Goal: Task Accomplishment & Management: Manage account settings

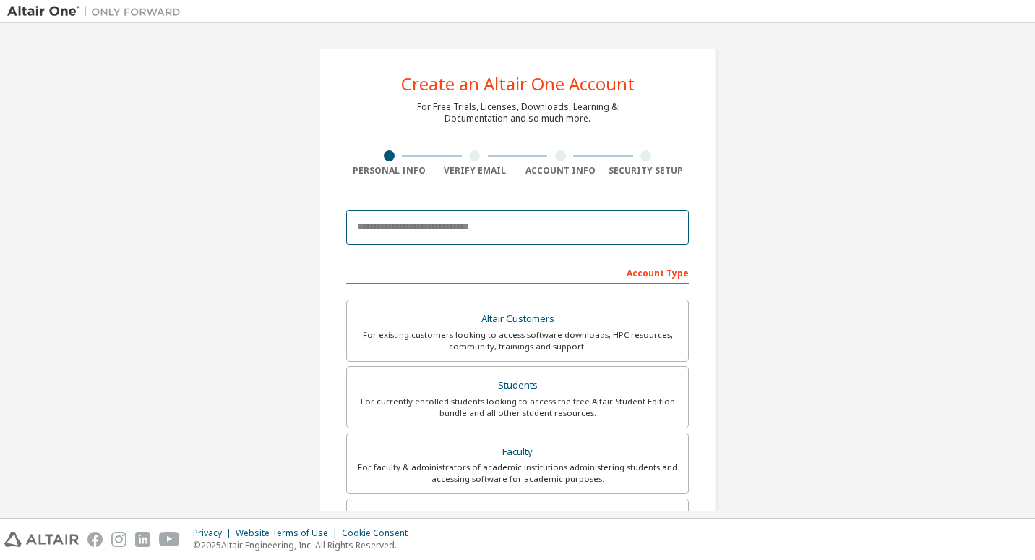
click at [539, 219] on input "email" at bounding box center [517, 227] width 343 height 35
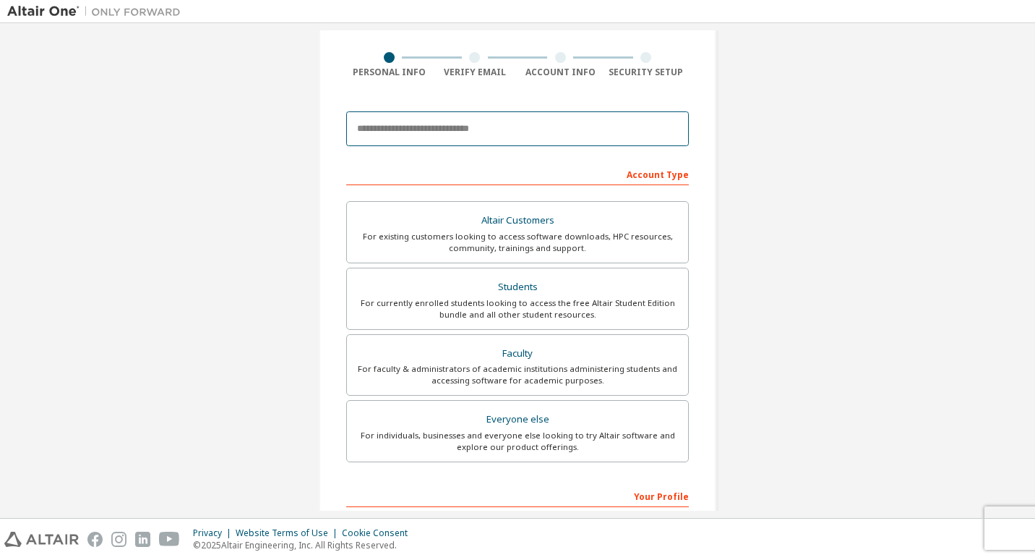
scroll to position [99, 0]
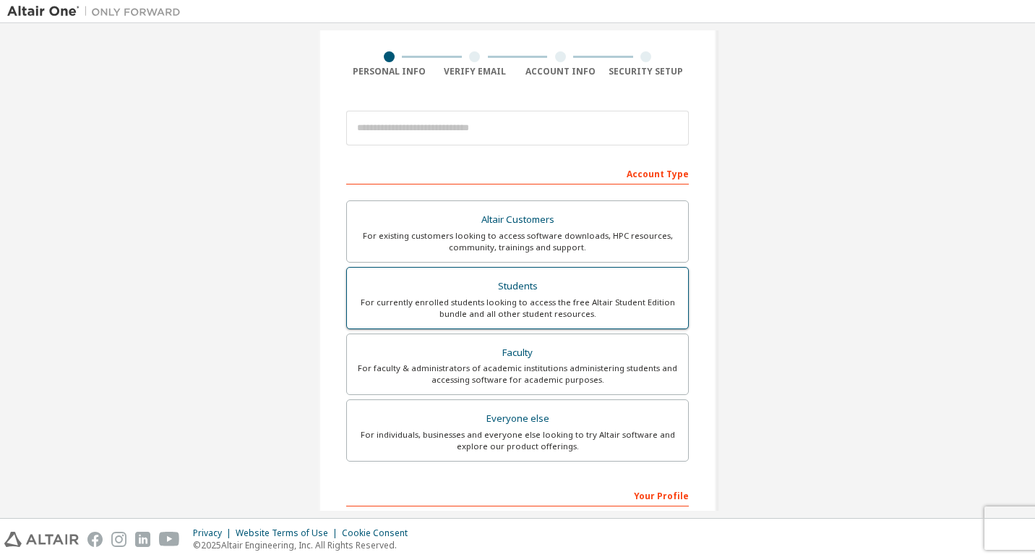
click at [508, 309] on div "For currently enrolled students looking to access the free Altair Student Editi…" at bounding box center [518, 307] width 324 height 23
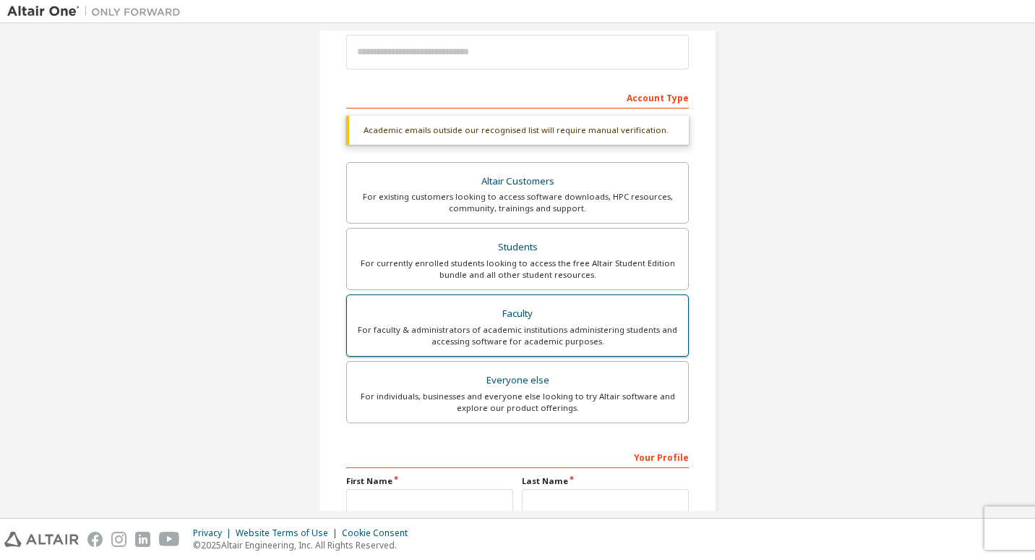
scroll to position [323, 0]
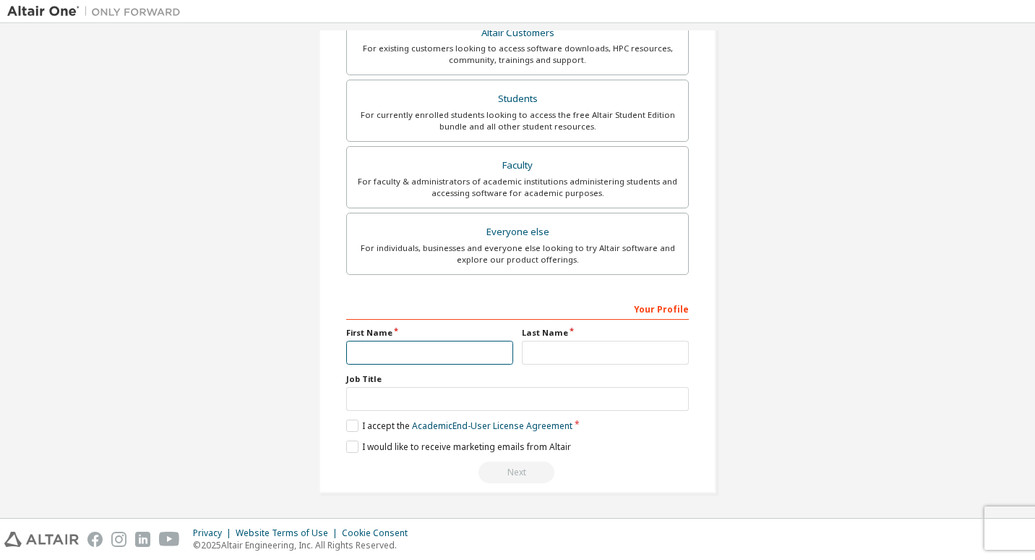
click at [500, 347] on input "text" at bounding box center [429, 353] width 167 height 24
type input "*****"
type input "****"
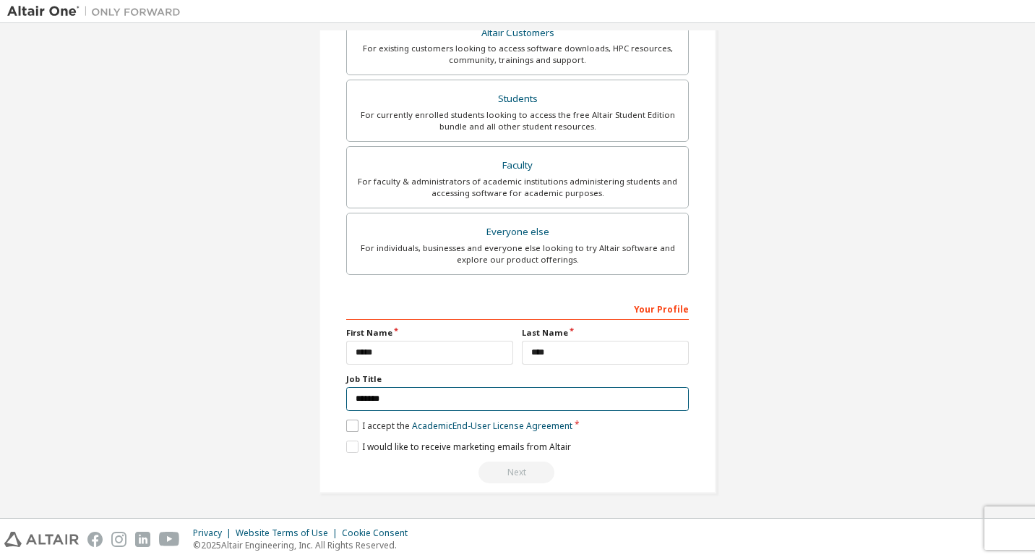
type input "*******"
click at [347, 422] on label "I accept the Academic End-User License Agreement" at bounding box center [459, 425] width 226 height 12
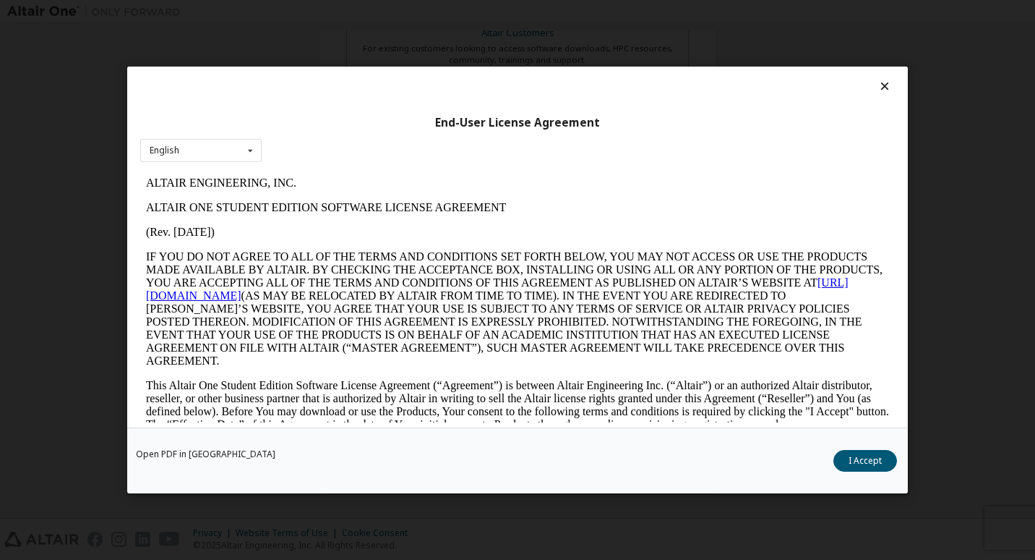
scroll to position [0, 0]
click at [860, 463] on button "I Accept" at bounding box center [866, 461] width 64 height 22
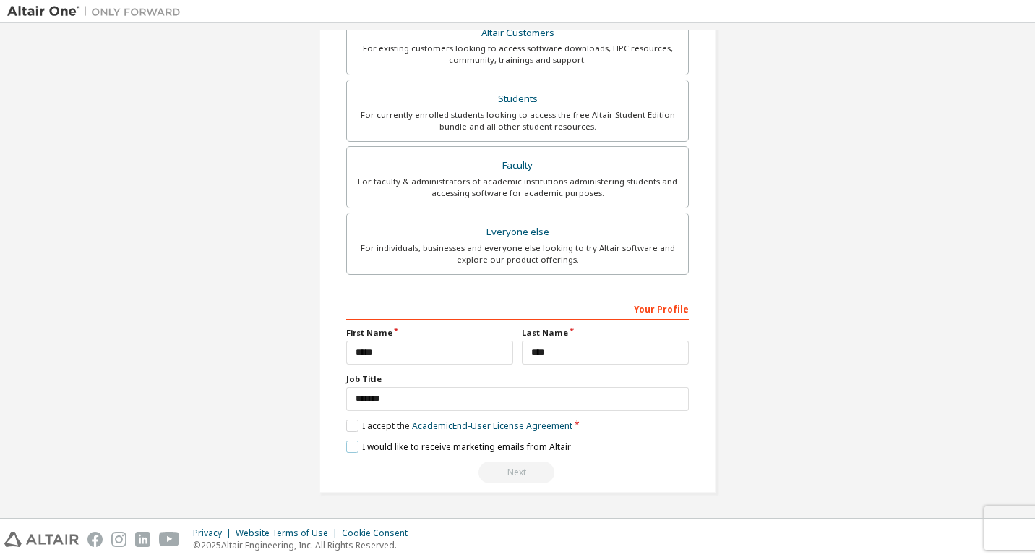
click at [347, 451] on label "I would like to receive marketing emails from Altair" at bounding box center [458, 446] width 225 height 12
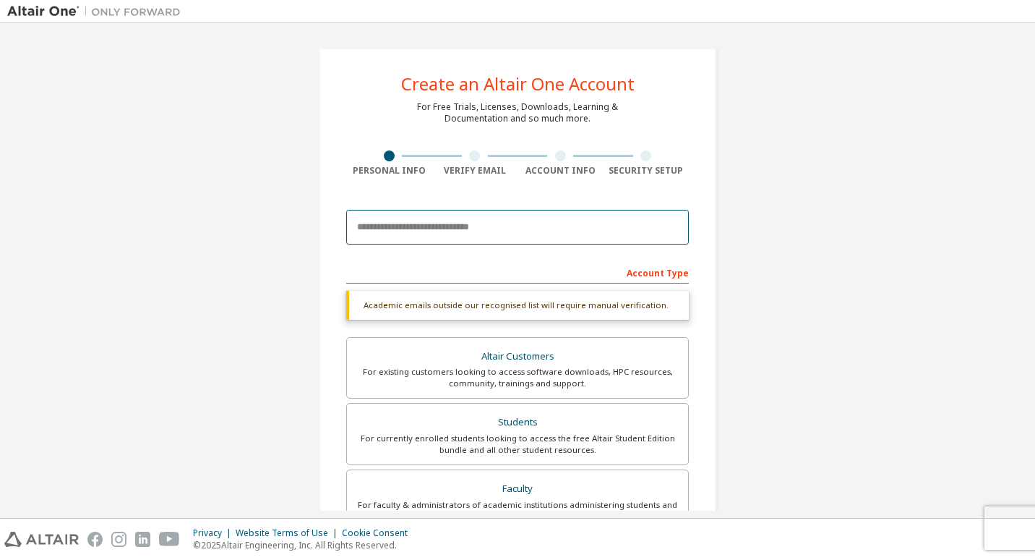
click at [532, 225] on input "email" at bounding box center [517, 227] width 343 height 35
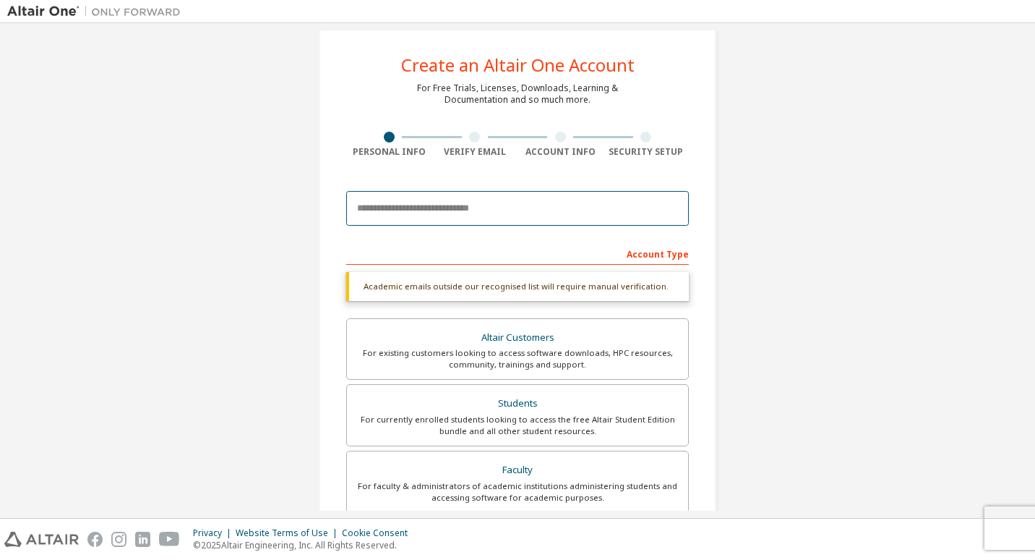
scroll to position [17, 0]
type input "**********"
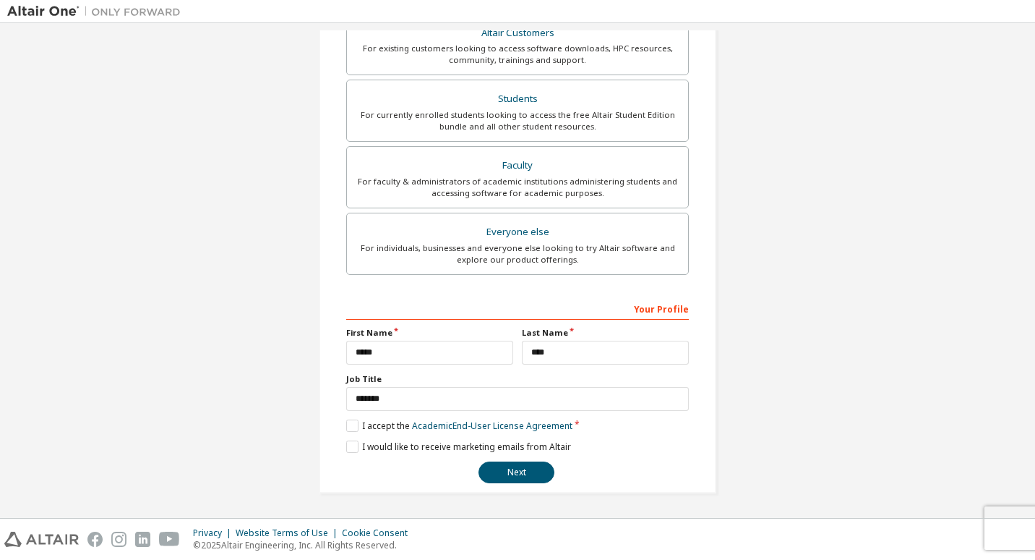
scroll to position [0, 0]
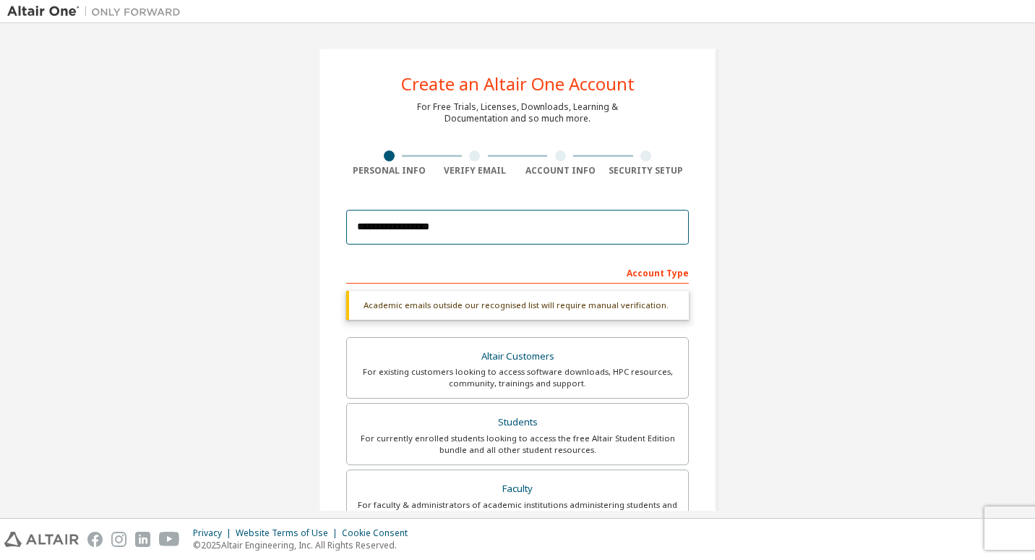
drag, startPoint x: 646, startPoint y: 231, endPoint x: 333, endPoint y: 234, distance: 312.4
click at [333, 234] on div "**********" at bounding box center [518, 432] width 398 height 769
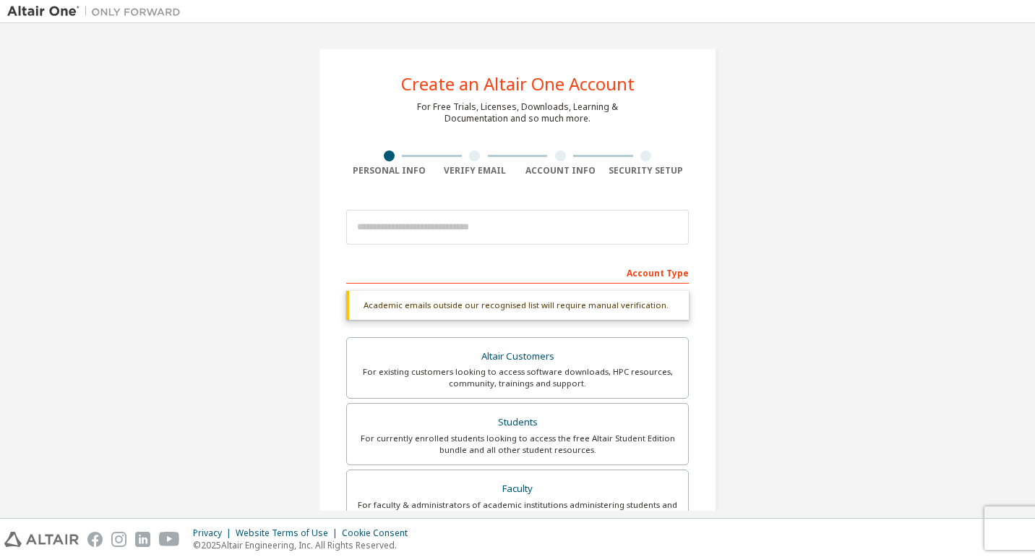
click at [319, 244] on div "Create an Altair One Account For Free Trials, Licenses, Downloads, Learning & D…" at bounding box center [518, 432] width 398 height 769
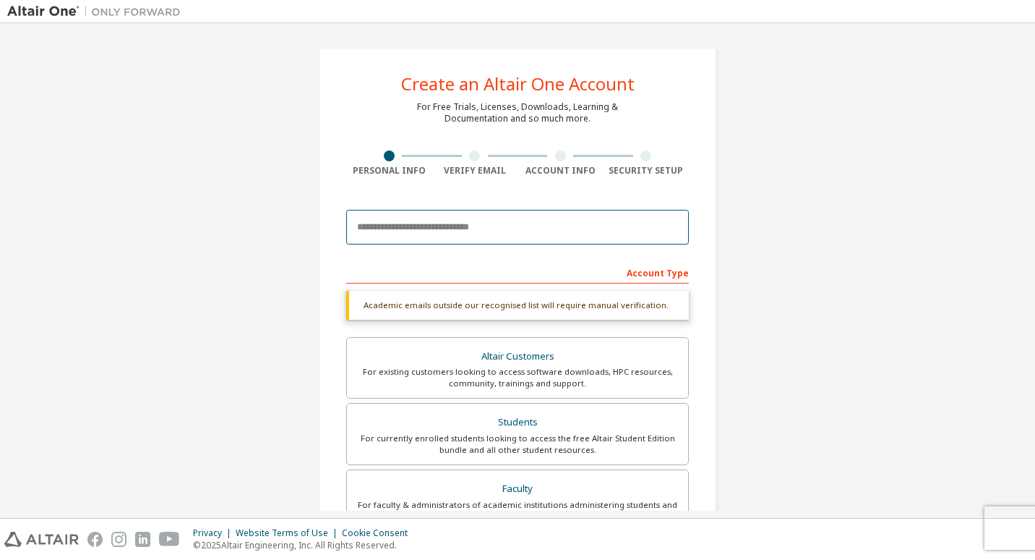
click at [524, 240] on input "email" at bounding box center [517, 227] width 343 height 35
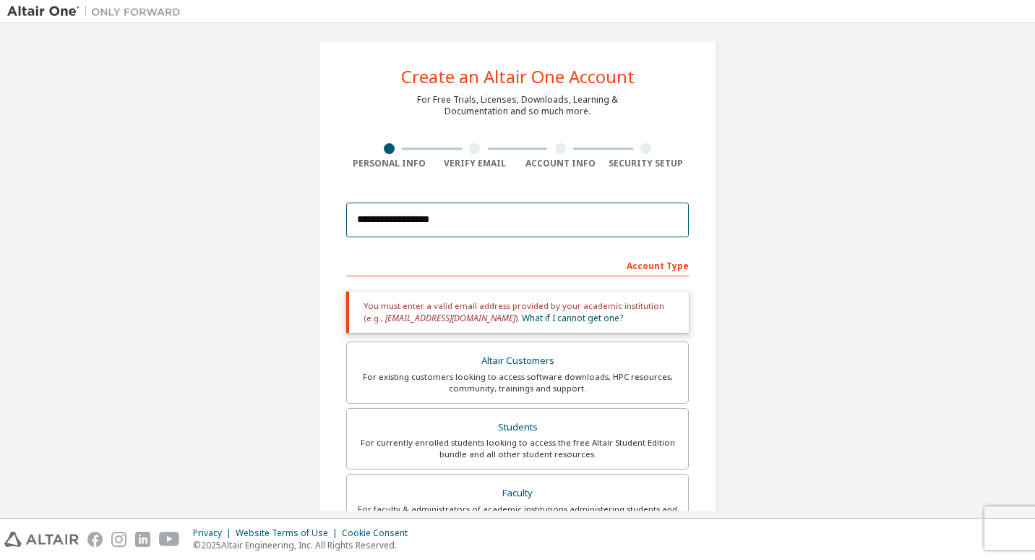
scroll to position [8, 0]
drag, startPoint x: 554, startPoint y: 226, endPoint x: 303, endPoint y: 192, distance: 253.2
click at [303, 192] on div "**********" at bounding box center [518, 429] width 432 height 815
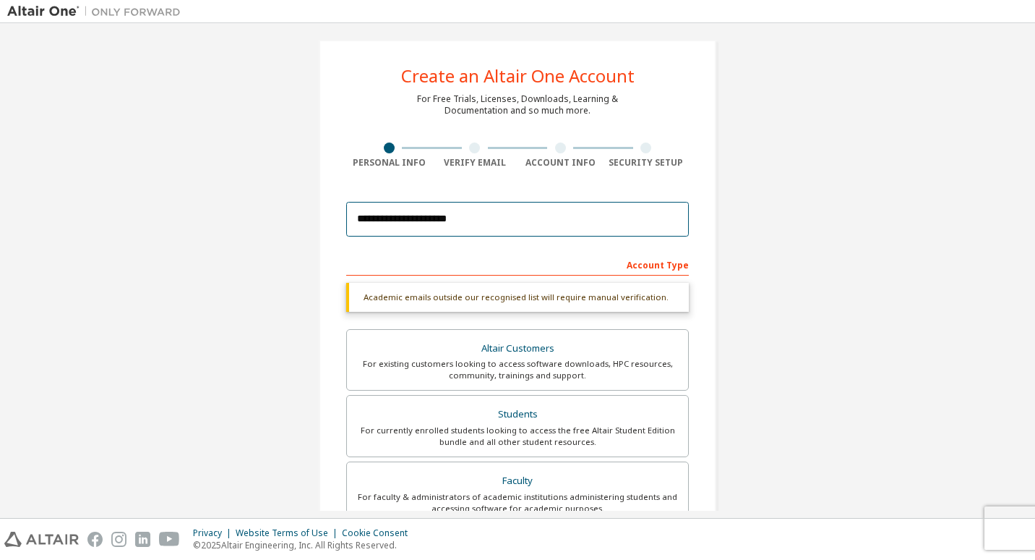
type input "**********"
click at [497, 244] on form "**********" at bounding box center [517, 497] width 343 height 604
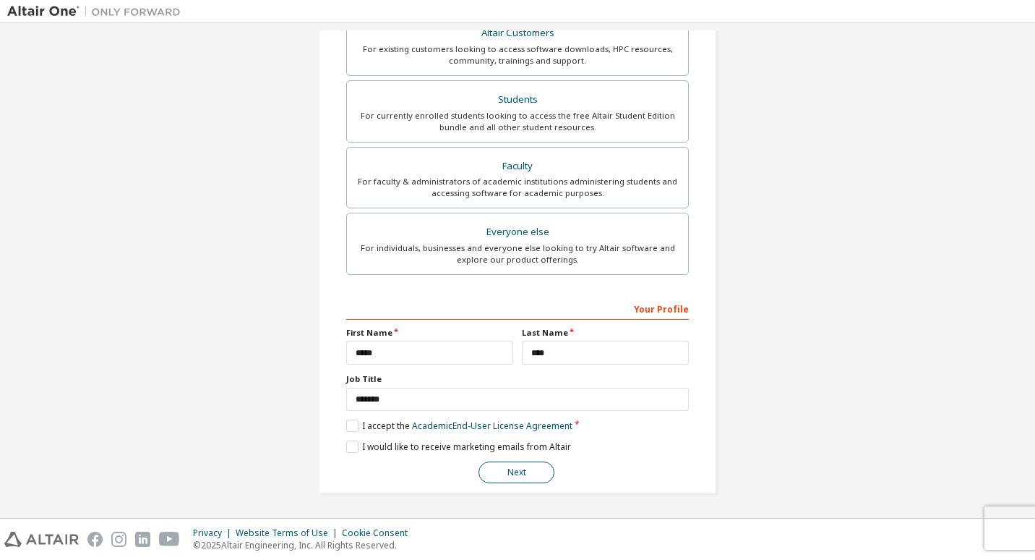
scroll to position [286, 0]
click at [496, 476] on button "Next" at bounding box center [517, 472] width 76 height 22
click at [527, 468] on button "Next" at bounding box center [517, 472] width 76 height 22
click at [510, 480] on div "Next" at bounding box center [517, 472] width 343 height 22
drag, startPoint x: 510, startPoint y: 480, endPoint x: 764, endPoint y: 408, distance: 263.9
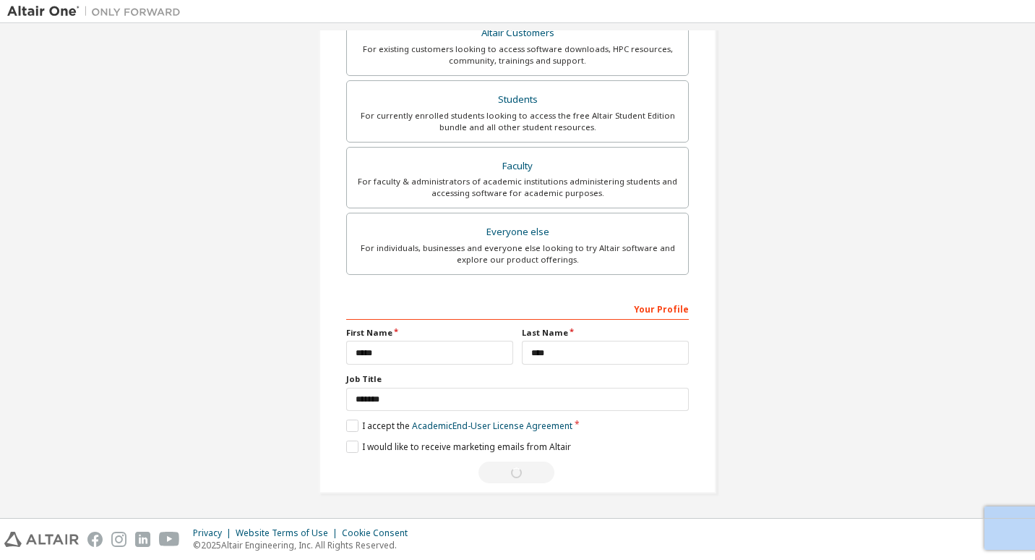
click at [764, 408] on div "**********" at bounding box center [517, 128] width 1021 height 766
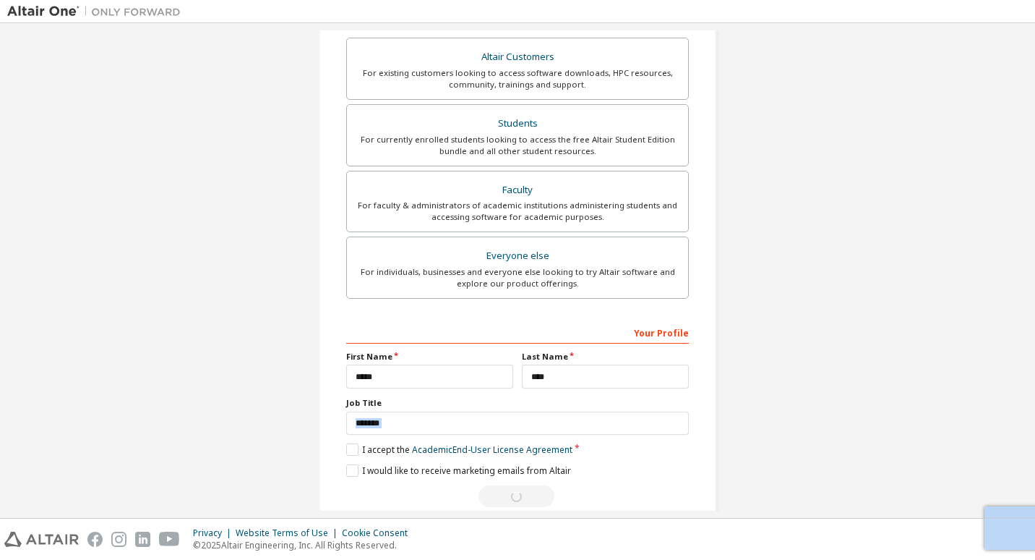
scroll to position [0, 0]
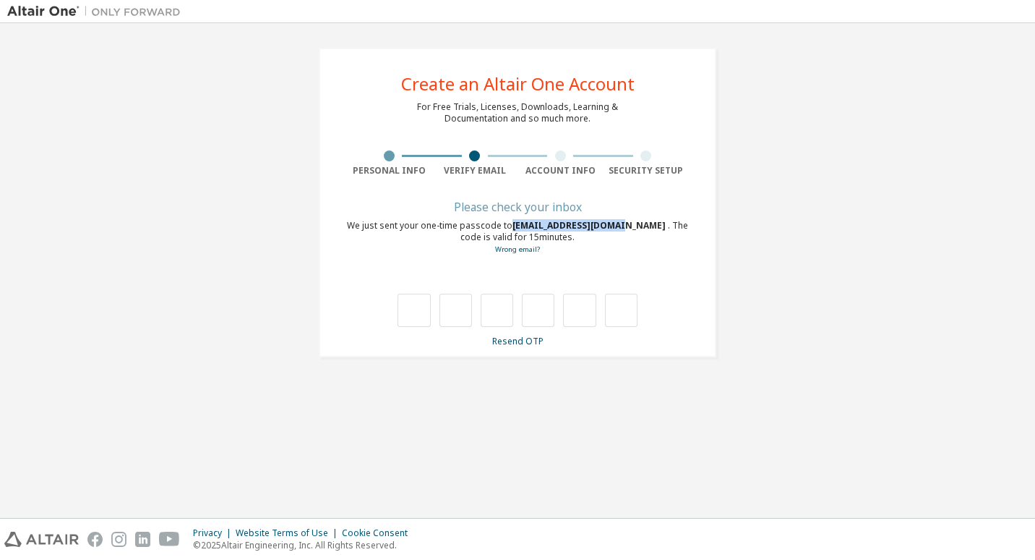
drag, startPoint x: 612, startPoint y: 227, endPoint x: 513, endPoint y: 221, distance: 99.2
click at [513, 221] on span "5859503@stu.kmu.ac.kr" at bounding box center [590, 225] width 155 height 12
click at [797, 467] on div "**********" at bounding box center [517, 270] width 1021 height 480
click at [419, 311] on input "text" at bounding box center [414, 310] width 33 height 33
click at [899, 374] on div "**********" at bounding box center [517, 202] width 1021 height 344
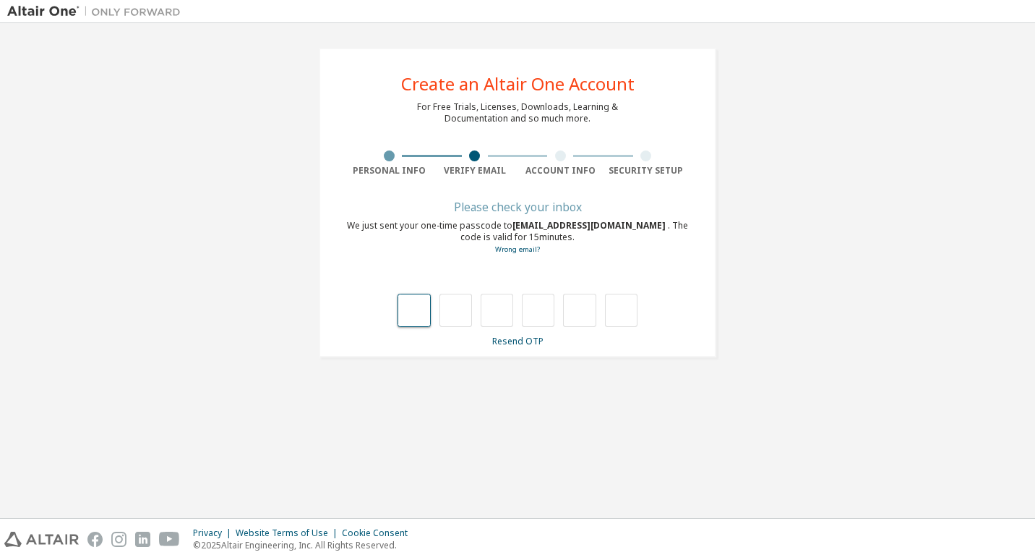
click at [412, 317] on input "text" at bounding box center [414, 310] width 33 height 33
type input "*"
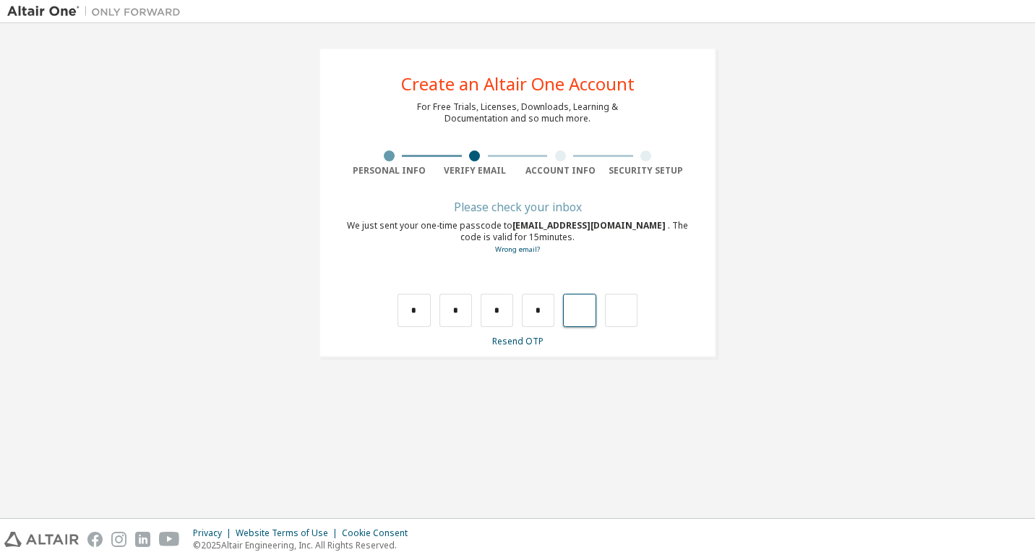
type input "*"
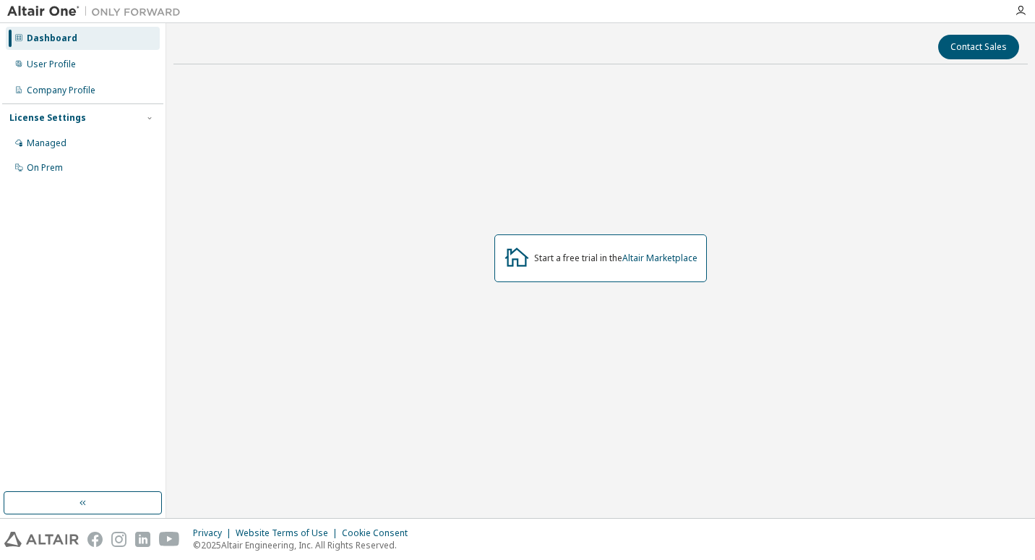
click at [129, 47] on div "Dashboard" at bounding box center [83, 38] width 154 height 23
click at [106, 135] on div "Managed" at bounding box center [83, 143] width 154 height 23
click at [529, 195] on div "Start a free trial in the Altair Marketplace" at bounding box center [601, 258] width 855 height 364
click at [144, 147] on div "Managed" at bounding box center [83, 143] width 154 height 23
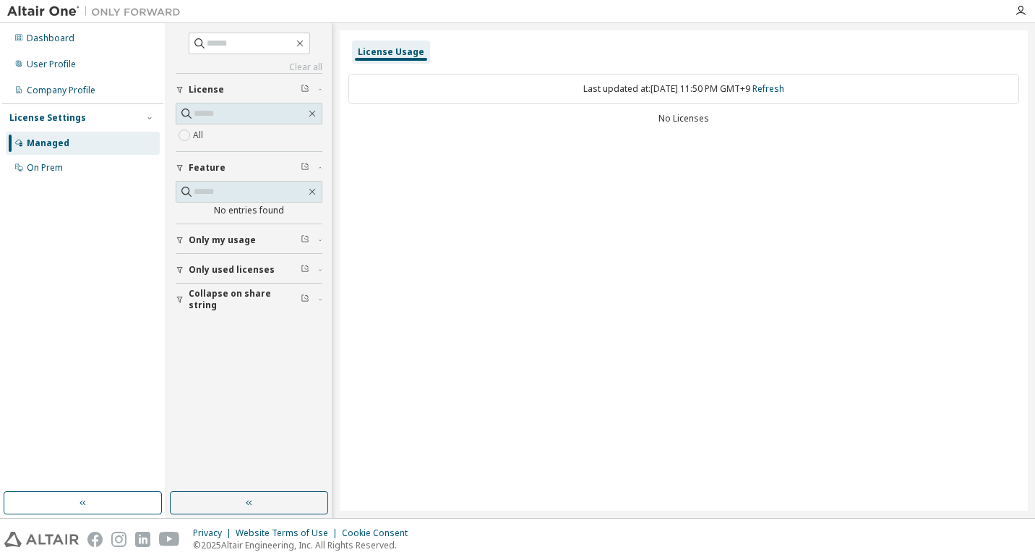
click at [1035, 355] on html "Dashboard User Profile Company Profile License Settings Managed On Prem Clear a…" at bounding box center [517, 280] width 1035 height 560
click at [30, 40] on div "Dashboard" at bounding box center [51, 39] width 48 height 12
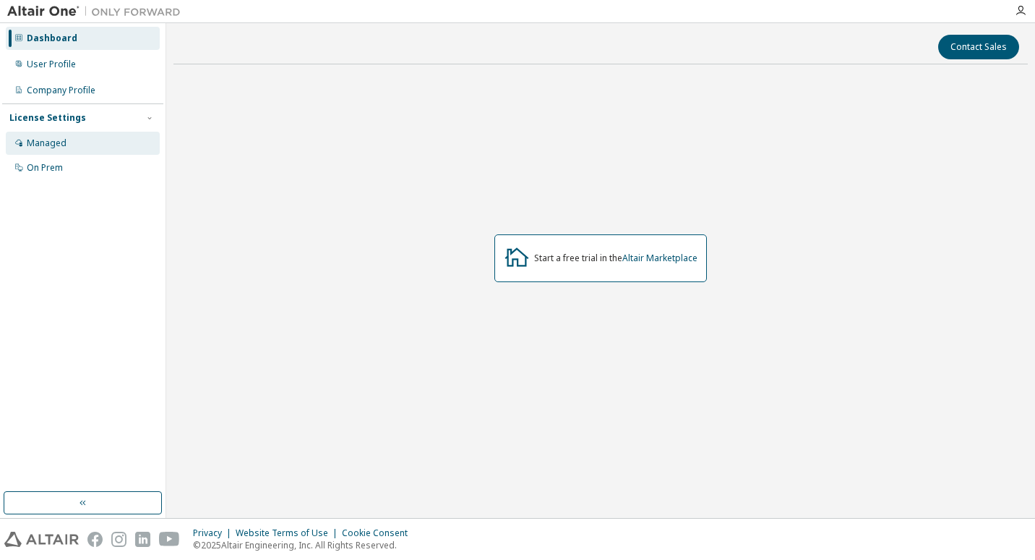
drag, startPoint x: 69, startPoint y: 130, endPoint x: 61, endPoint y: 148, distance: 19.4
click at [61, 148] on div "License Settings Managed On Prem" at bounding box center [82, 141] width 161 height 77
click at [61, 148] on div "Managed" at bounding box center [47, 143] width 40 height 12
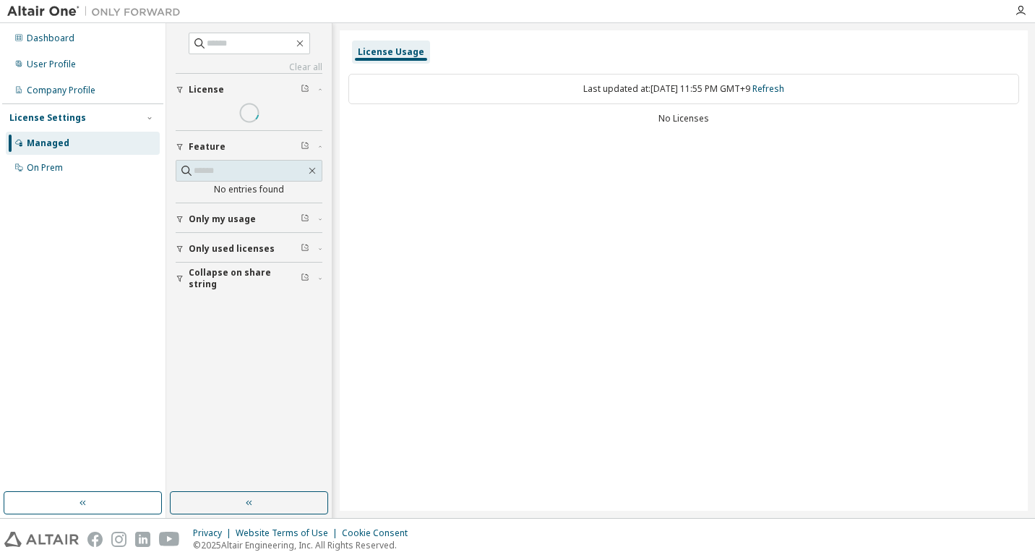
click at [61, 148] on div "Managed" at bounding box center [48, 143] width 43 height 12
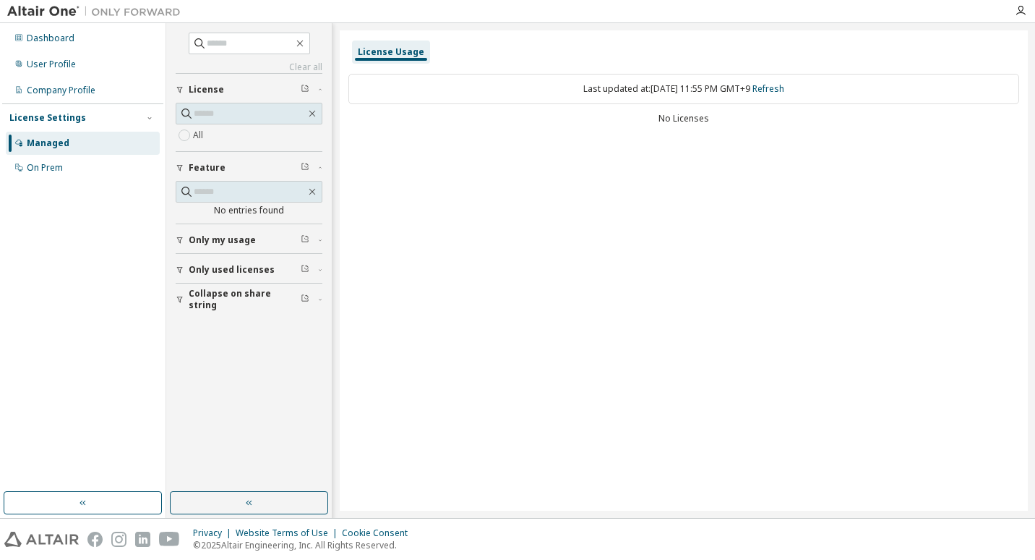
click at [693, 95] on div "Last updated at: Mon 2025-09-29 11:55 PM GMT+9 Refresh" at bounding box center [684, 89] width 671 height 30
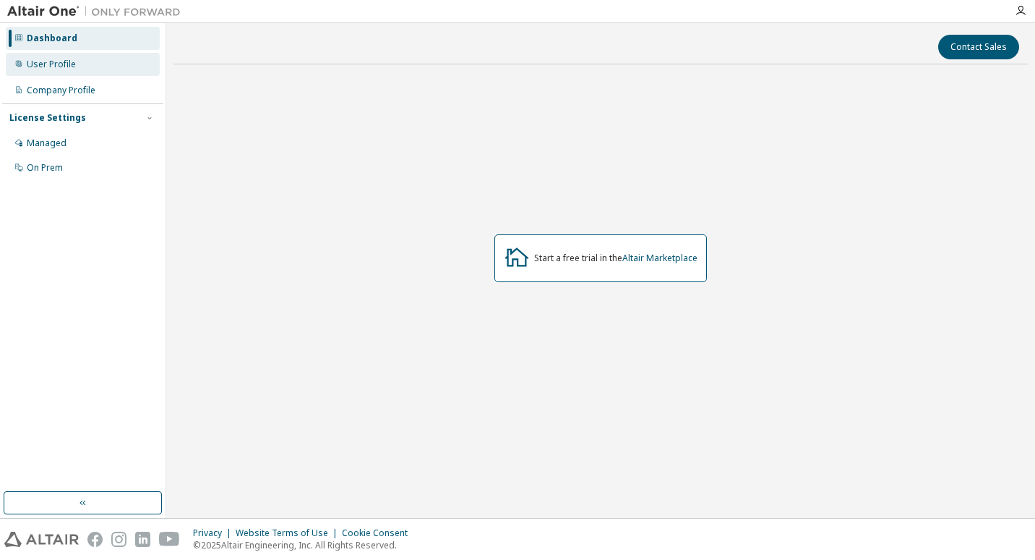
click at [84, 60] on div "User Profile" at bounding box center [83, 64] width 154 height 23
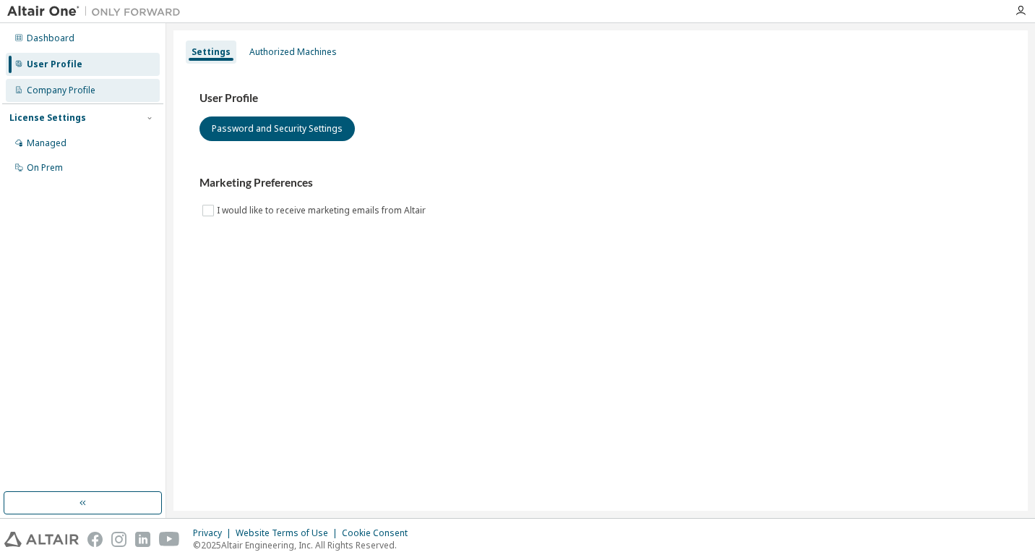
click at [89, 88] on div "Company Profile" at bounding box center [61, 91] width 69 height 12
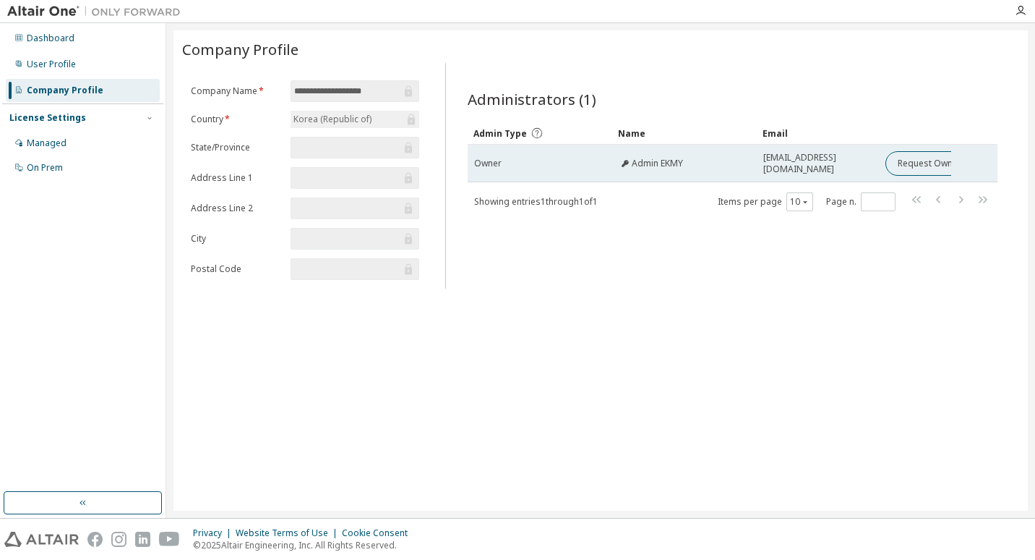
click at [714, 153] on td "Admin EKMY" at bounding box center [684, 164] width 145 height 38
click at [708, 161] on div "Admin EKMY" at bounding box center [685, 164] width 132 height 12
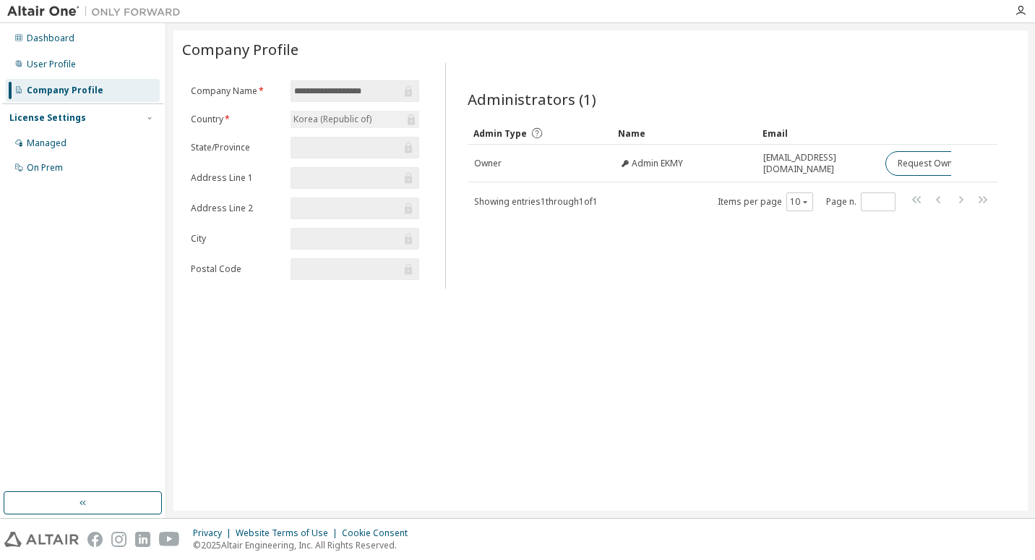
click at [139, 111] on div "License Settings Managed On Prem" at bounding box center [82, 141] width 161 height 77
click at [106, 139] on div "Managed" at bounding box center [83, 143] width 154 height 23
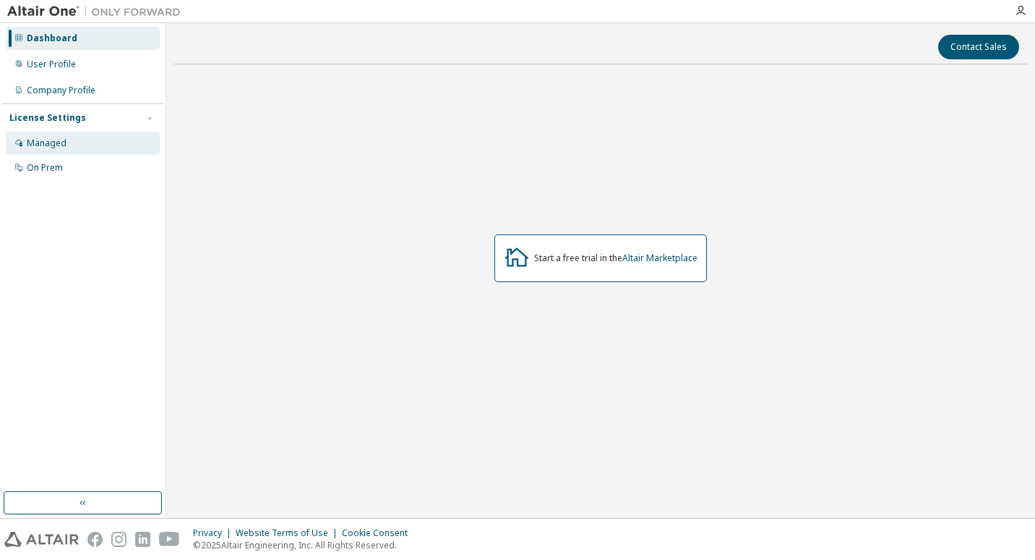
click at [65, 141] on div "Managed" at bounding box center [83, 143] width 154 height 23
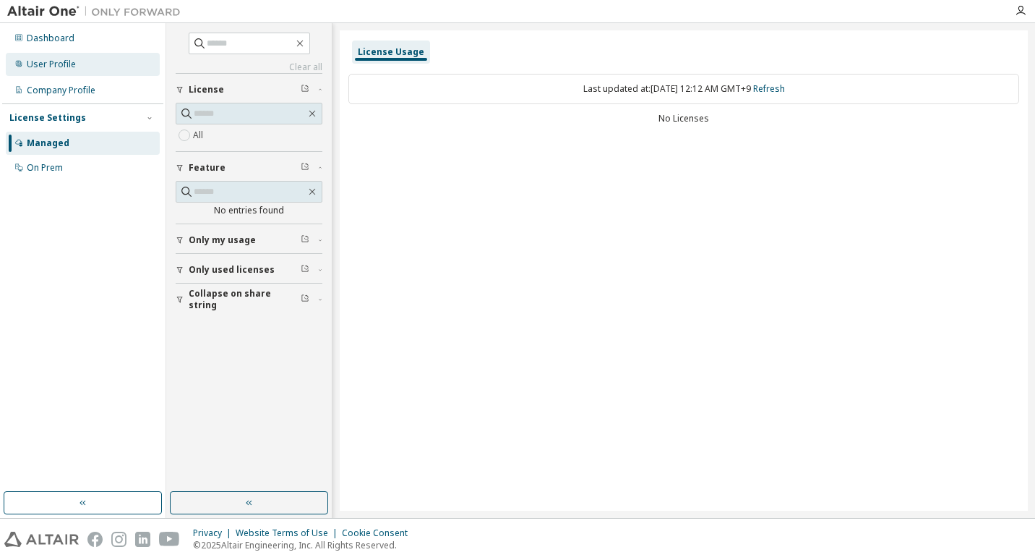
click at [113, 54] on div "User Profile" at bounding box center [83, 64] width 154 height 23
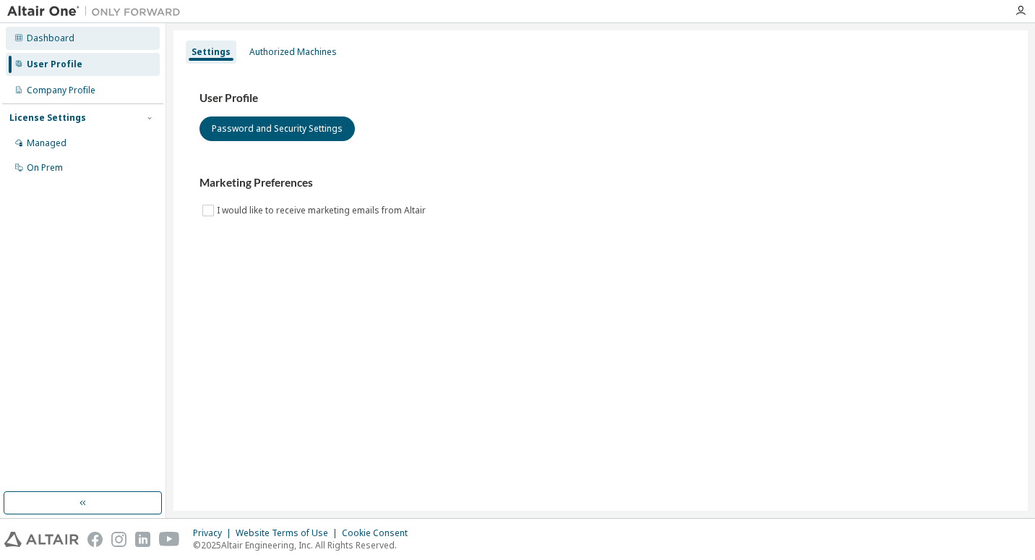
click at [114, 40] on div "Dashboard" at bounding box center [83, 38] width 154 height 23
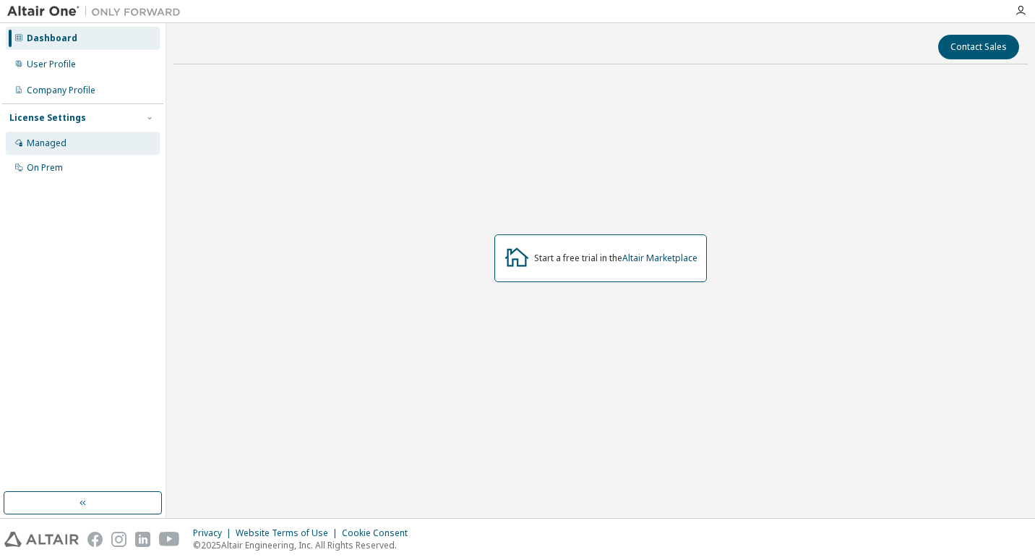
click at [148, 146] on div "Managed" at bounding box center [83, 143] width 154 height 23
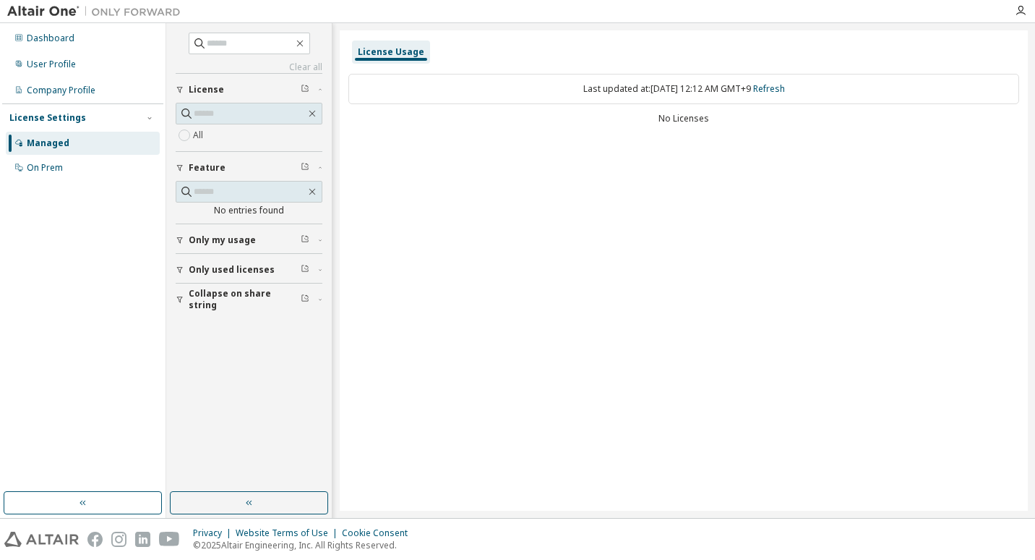
click at [667, 86] on div "Last updated at: [DATE] 12:12 AM GMT+9 Refresh" at bounding box center [684, 89] width 671 height 30
click at [98, 28] on div "Dashboard" at bounding box center [83, 38] width 154 height 23
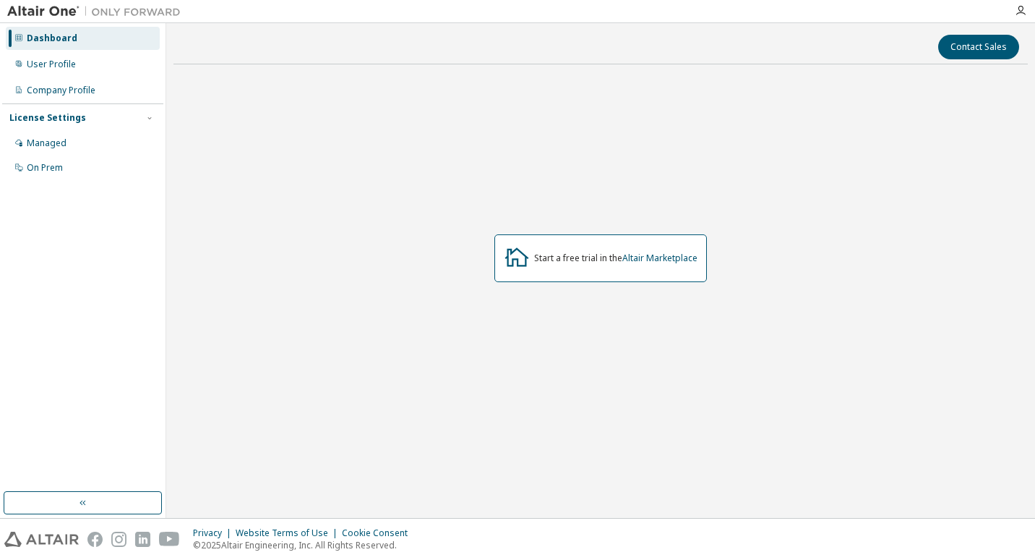
drag, startPoint x: 535, startPoint y: 246, endPoint x: 533, endPoint y: 261, distance: 15.3
click at [533, 261] on div "Start a free trial in the Altair Marketplace" at bounding box center [601, 258] width 213 height 48
click at [1035, 428] on html "Dashboard User Profile Company Profile License Settings Managed On Prem Contact…" at bounding box center [517, 280] width 1035 height 560
click at [70, 167] on div "On Prem" at bounding box center [83, 167] width 154 height 23
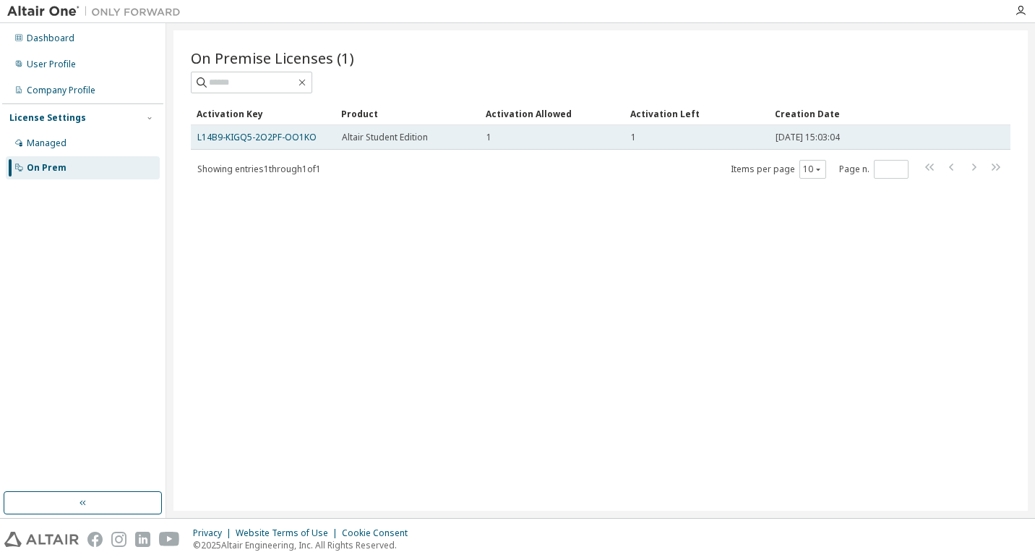
click at [324, 128] on td "L14B9-KIGQ5-2O2PF-OO1KO" at bounding box center [263, 137] width 145 height 25
click at [331, 137] on td "L14B9-KIGQ5-2O2PF-OO1KO" at bounding box center [263, 137] width 145 height 25
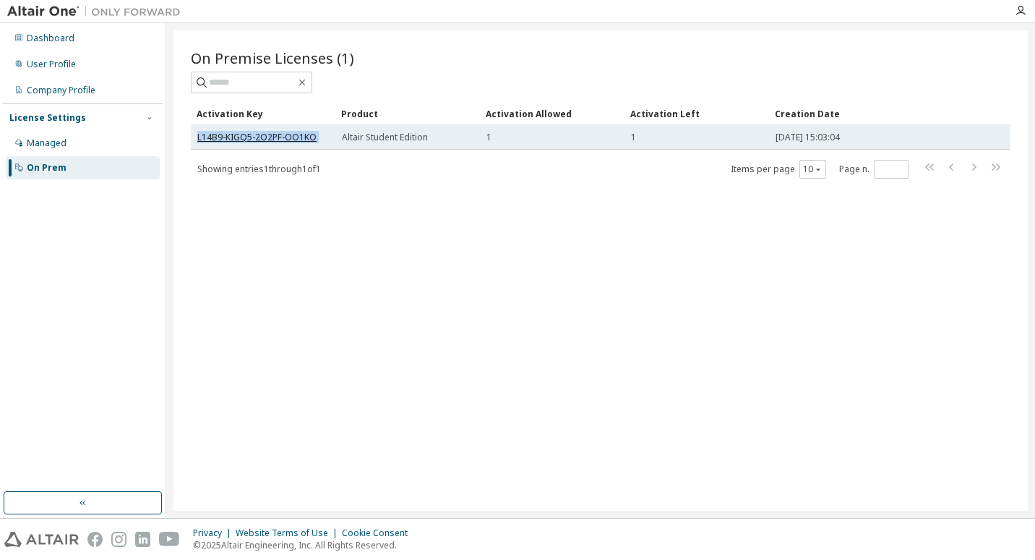
drag, startPoint x: 331, startPoint y: 137, endPoint x: 299, endPoint y: 136, distance: 31.8
click at [299, 136] on link "L14B9-KIGQ5-2O2PF-OO1KO" at bounding box center [256, 137] width 119 height 12
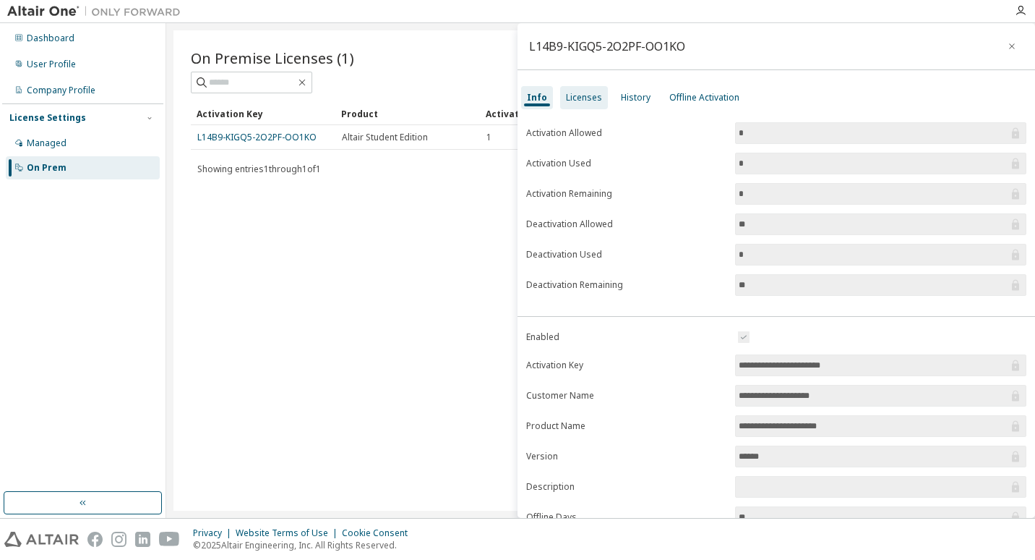
click at [585, 90] on div "Licenses" at bounding box center [584, 97] width 48 height 23
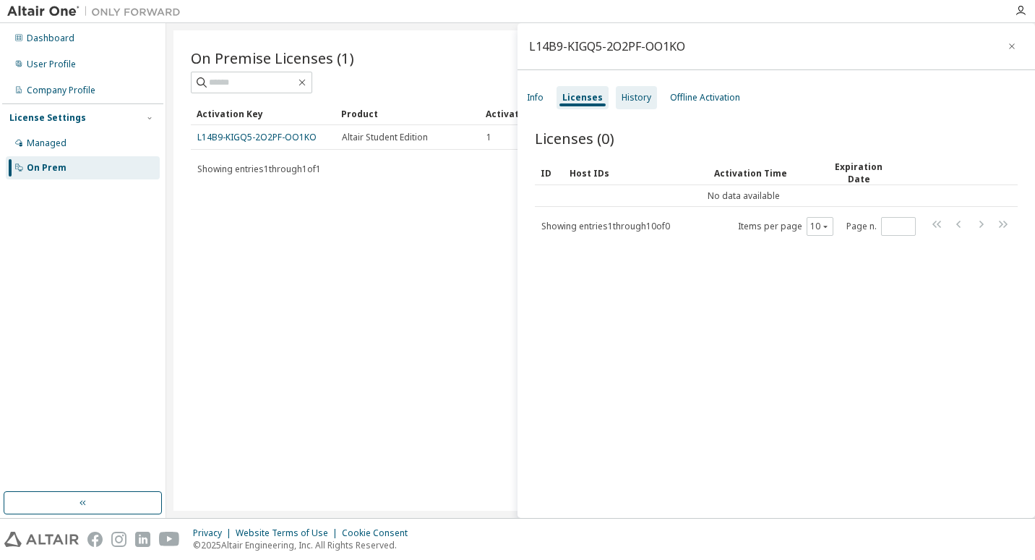
click at [636, 90] on div "History" at bounding box center [636, 97] width 41 height 23
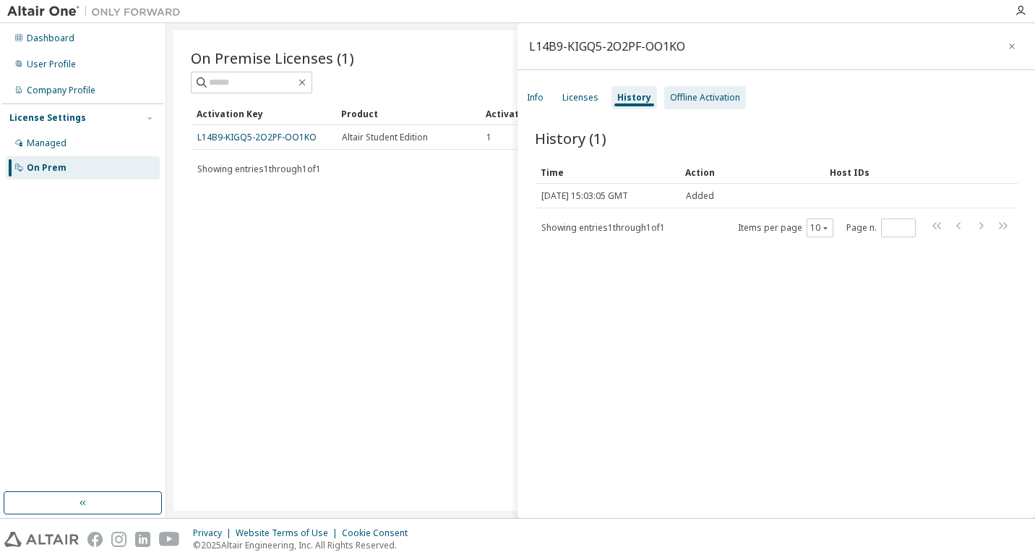
click at [690, 95] on div "Offline Activation" at bounding box center [705, 98] width 70 height 12
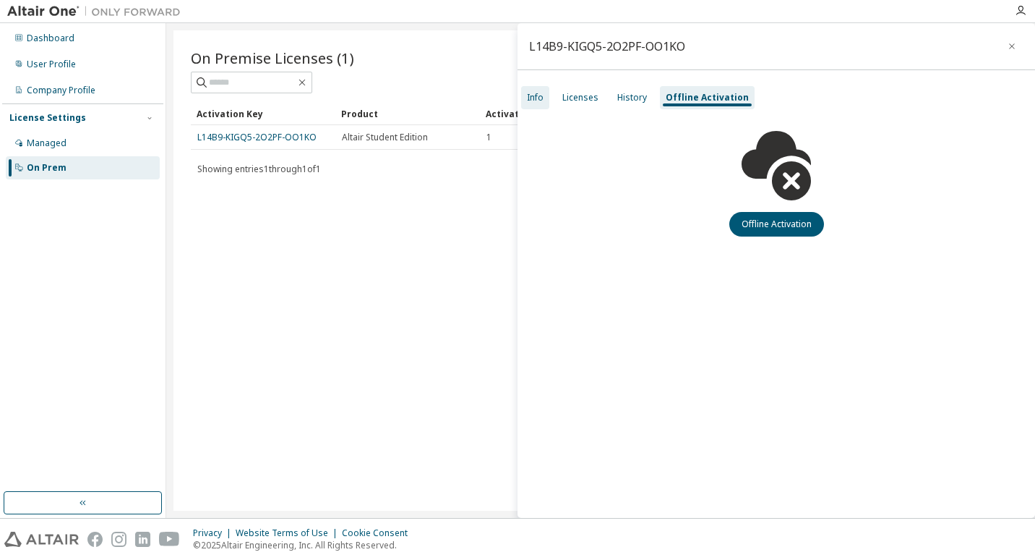
click at [546, 102] on div "Info" at bounding box center [535, 97] width 28 height 23
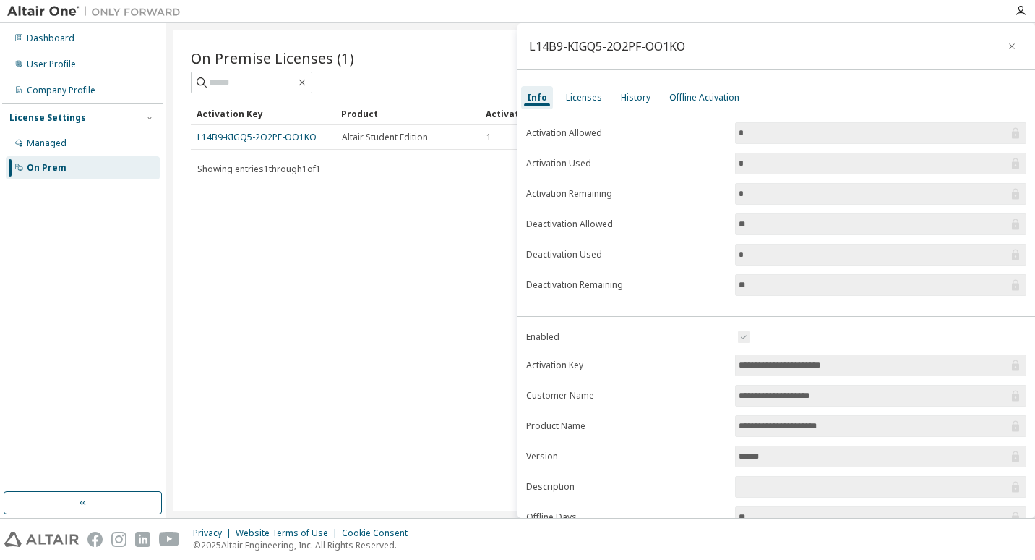
scroll to position [107, 0]
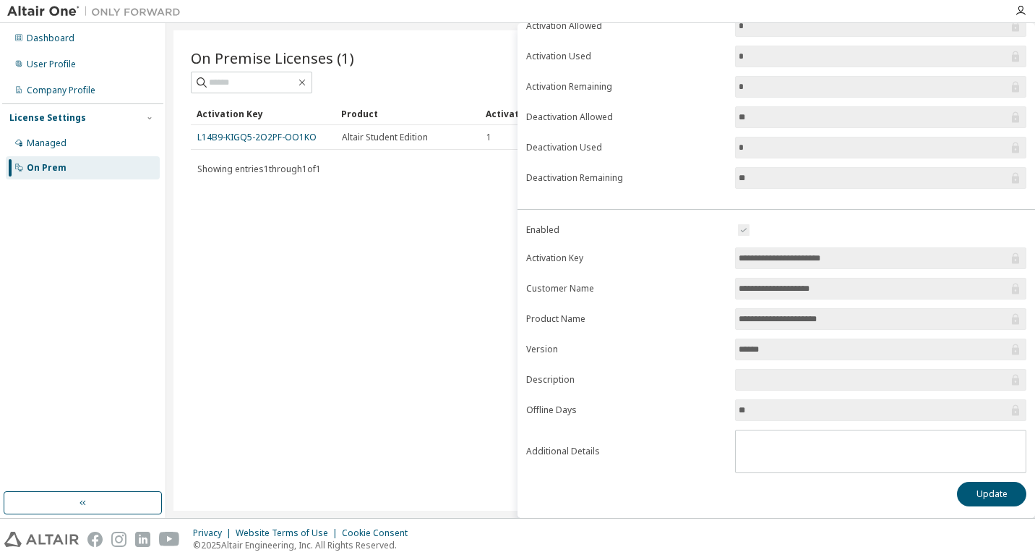
click at [221, 194] on div "On Premise Licenses (1) Clear Load Save Save As Field Operator Value Select fil…" at bounding box center [601, 270] width 855 height 480
click at [108, 49] on div "Dashboard" at bounding box center [83, 38] width 154 height 23
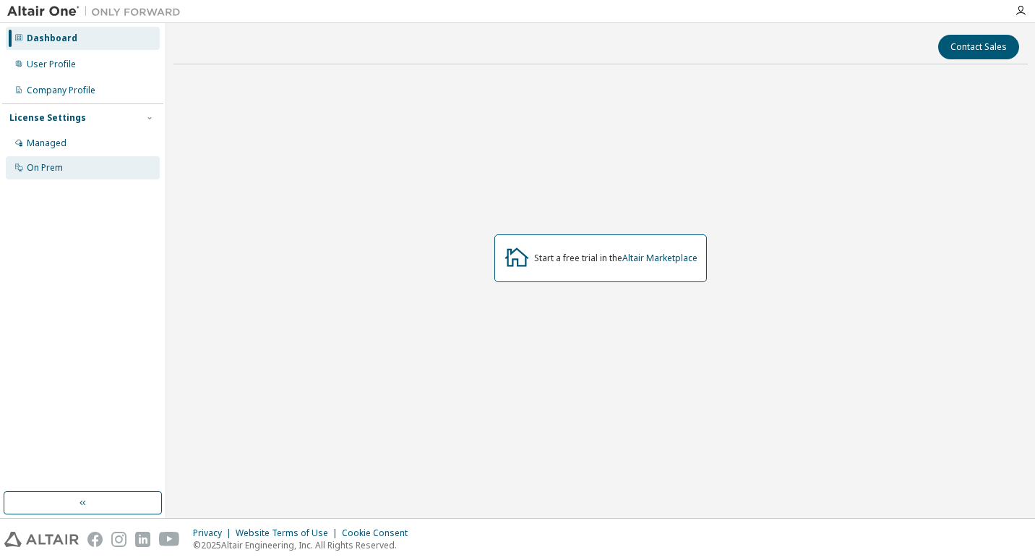
click at [80, 164] on div "On Prem" at bounding box center [83, 167] width 154 height 23
click at [153, 144] on div "Managed" at bounding box center [83, 143] width 154 height 23
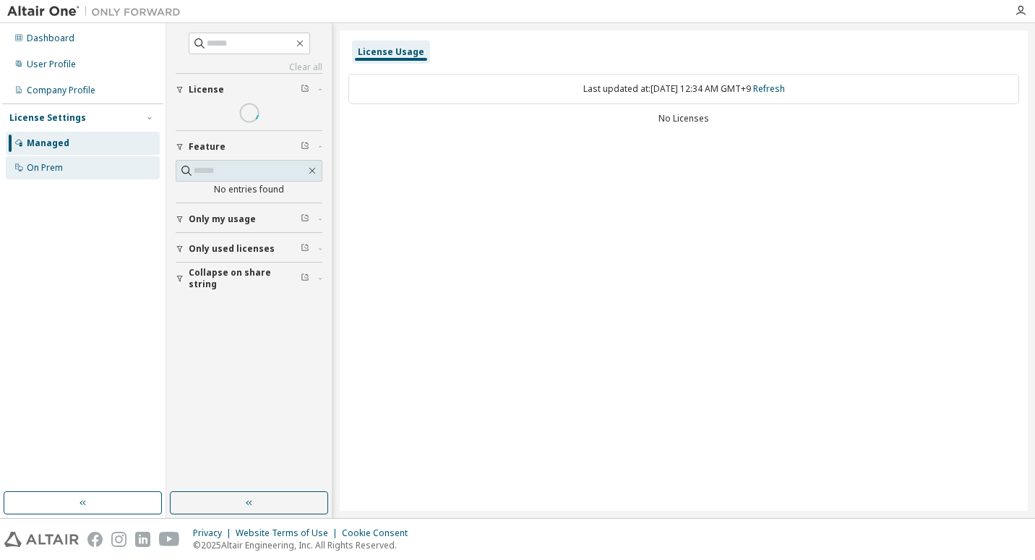
click at [105, 175] on div "On Prem" at bounding box center [83, 167] width 154 height 23
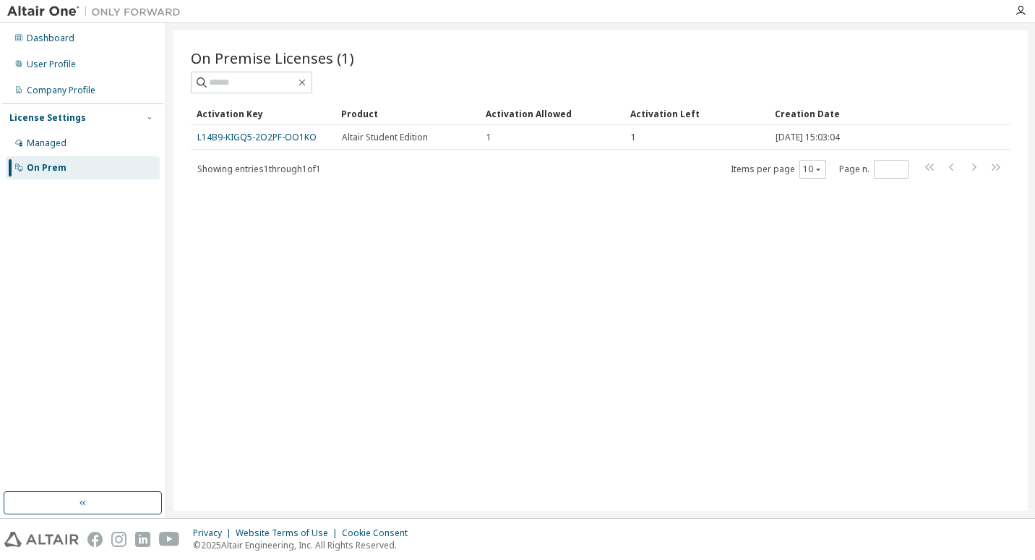
click at [490, 475] on div "On Premise Licenses (1) Clear Load Save Save As Field Operator Value Select fil…" at bounding box center [601, 270] width 855 height 480
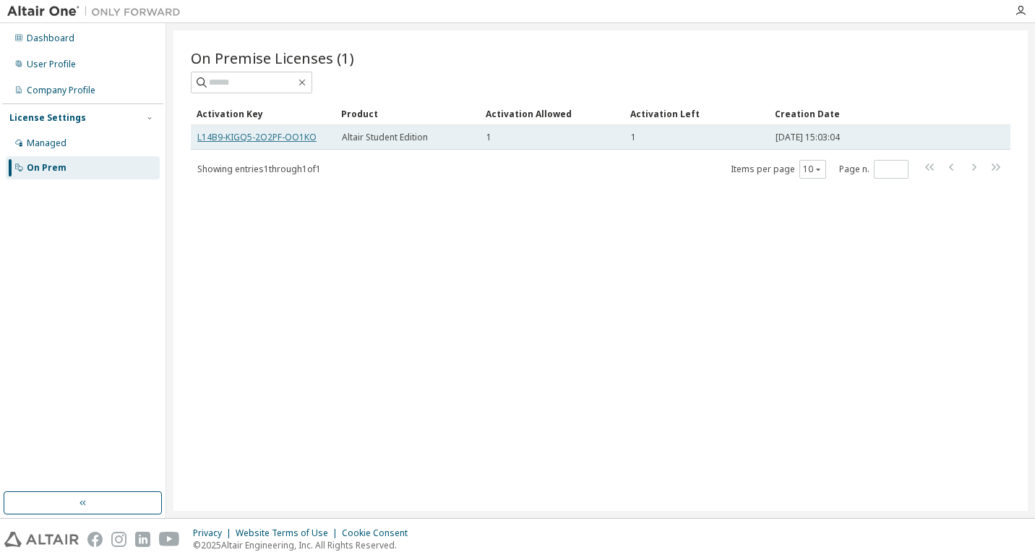
click at [252, 140] on link "L14B9-KIGQ5-2O2PF-OO1KO" at bounding box center [256, 137] width 119 height 12
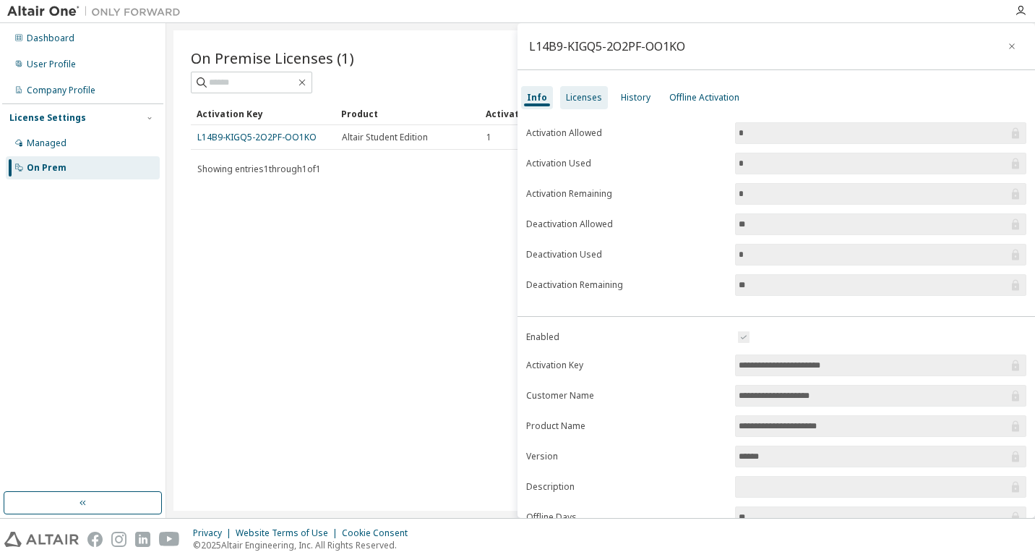
click at [572, 100] on div "Licenses" at bounding box center [584, 98] width 36 height 12
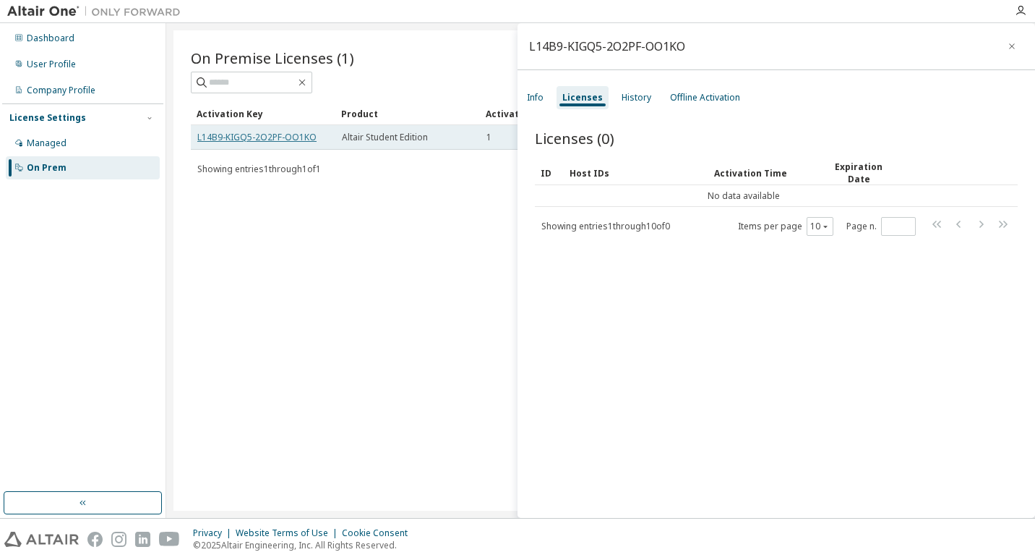
click at [307, 140] on link "L14B9-KIGQ5-2O2PF-OO1KO" at bounding box center [256, 137] width 119 height 12
drag, startPoint x: 307, startPoint y: 140, endPoint x: 295, endPoint y: 140, distance: 12.3
click at [295, 140] on link "L14B9-KIGQ5-2O2PF-OO1KO" at bounding box center [256, 137] width 119 height 12
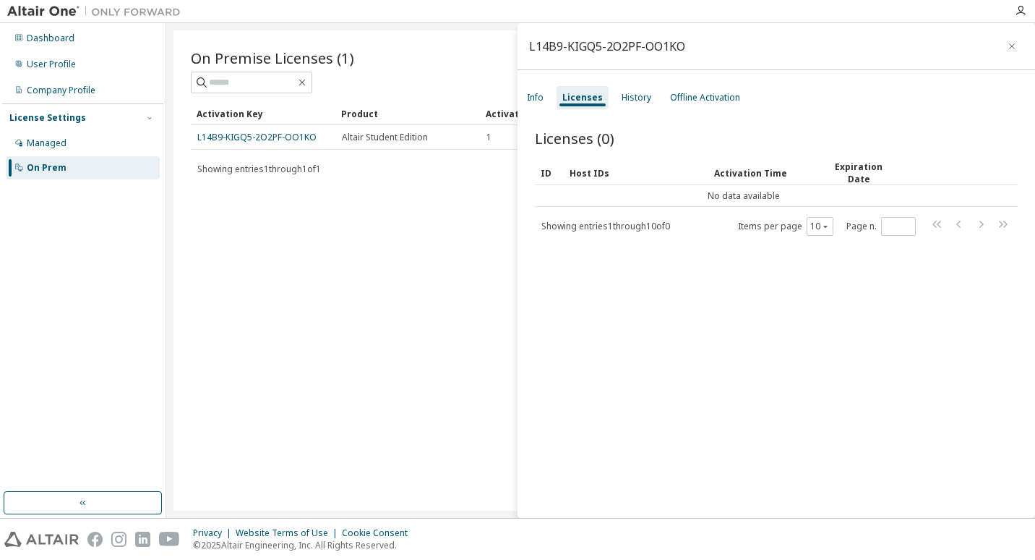
click at [684, 50] on div "L14B9-KIGQ5-2O2PF-OO1KO" at bounding box center [607, 46] width 156 height 12
drag, startPoint x: 684, startPoint y: 50, endPoint x: 523, endPoint y: 64, distance: 161.8
click at [523, 64] on div "L14B9-KIGQ5-2O2PF-OO1KO" at bounding box center [777, 46] width 518 height 47
drag, startPoint x: 523, startPoint y: 64, endPoint x: 768, endPoint y: 37, distance: 246.6
click at [768, 37] on div "L14B9-KIGQ5-2O2PF-OO1KO" at bounding box center [777, 46] width 518 height 47
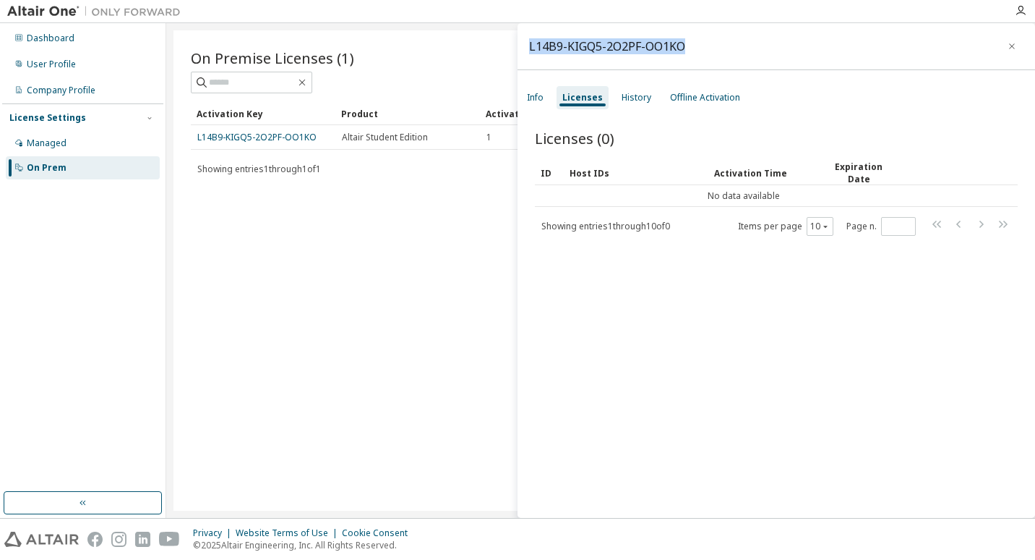
drag, startPoint x: 709, startPoint y: 43, endPoint x: 531, endPoint y: 50, distance: 178.0
click at [531, 50] on div "L14B9-KIGQ5-2O2PF-OO1KO" at bounding box center [777, 46] width 518 height 47
copy div "L14B9-KIGQ5-2O2PF-OO1KO"
click at [538, 99] on div "Info" at bounding box center [535, 98] width 17 height 12
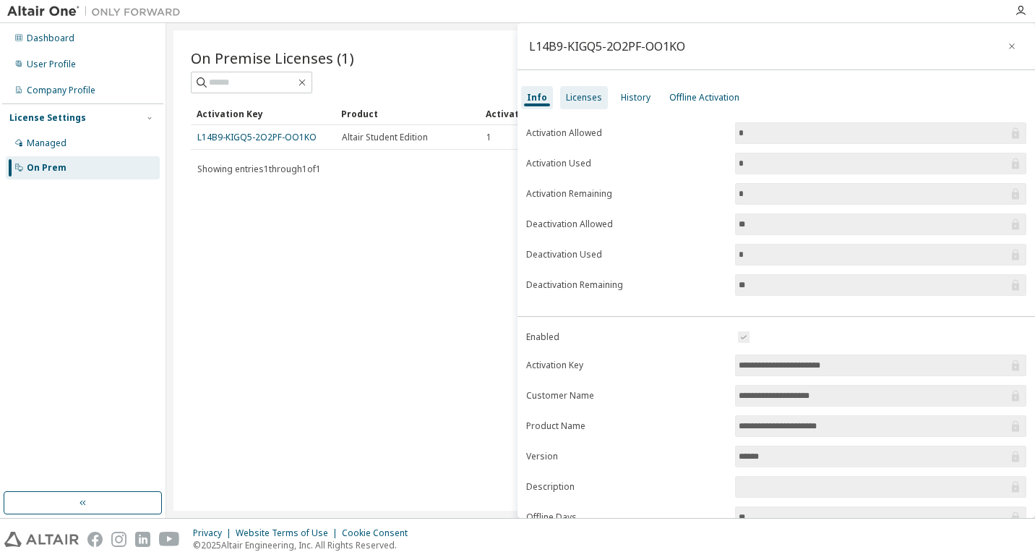
click at [566, 96] on div "Licenses" at bounding box center [584, 98] width 36 height 12
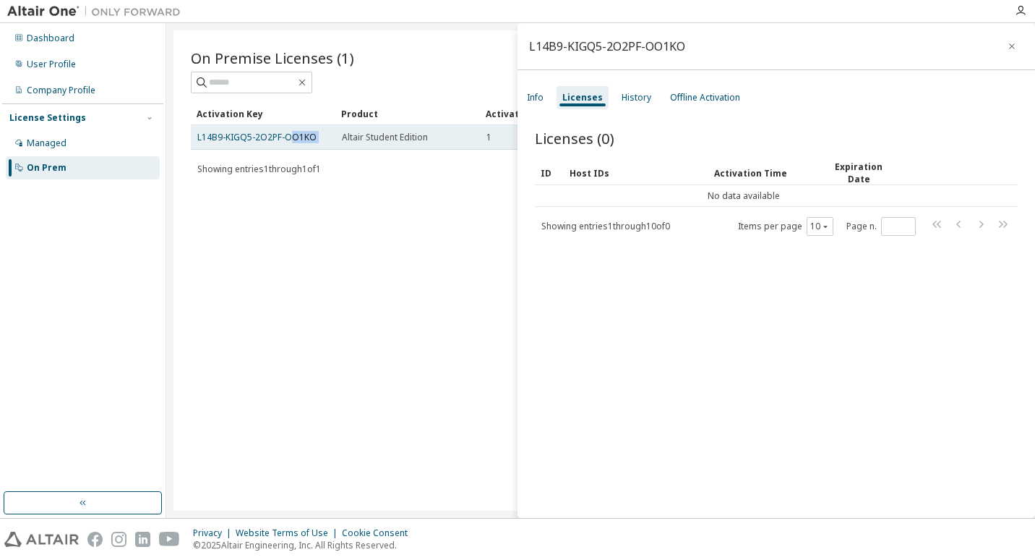
drag, startPoint x: 293, startPoint y: 143, endPoint x: 344, endPoint y: 140, distance: 51.4
click at [344, 140] on tr "L14B9-KIGQ5-2O2PF-OO1KO Altair Student Edition 1 1 2025-09-29 15:03:04" at bounding box center [601, 137] width 820 height 25
click at [344, 140] on span "Altair Student Edition" at bounding box center [385, 138] width 86 height 12
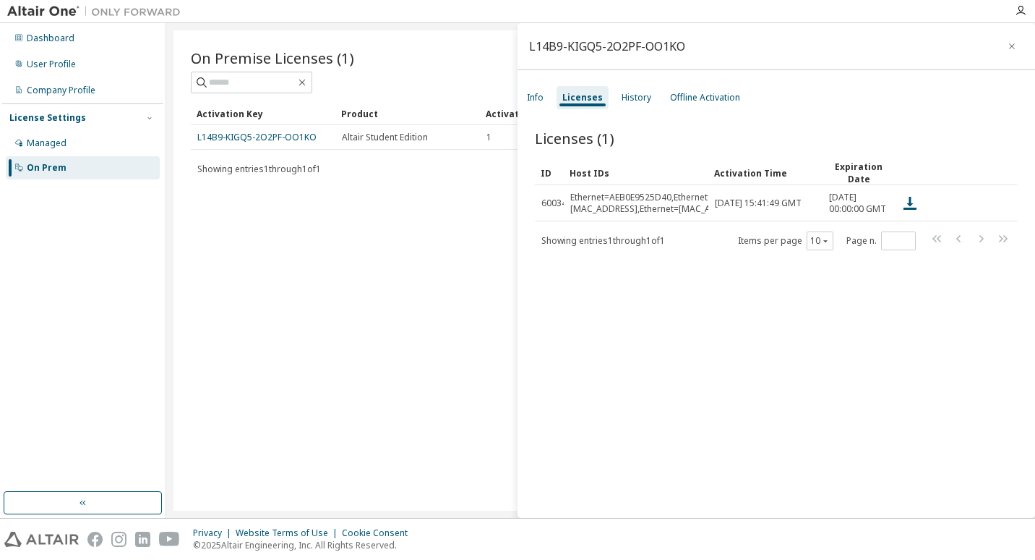
click at [466, 214] on div "On Premise Licenses (1) Clear Load Save Save As Field Operator Value Select fil…" at bounding box center [601, 270] width 855 height 480
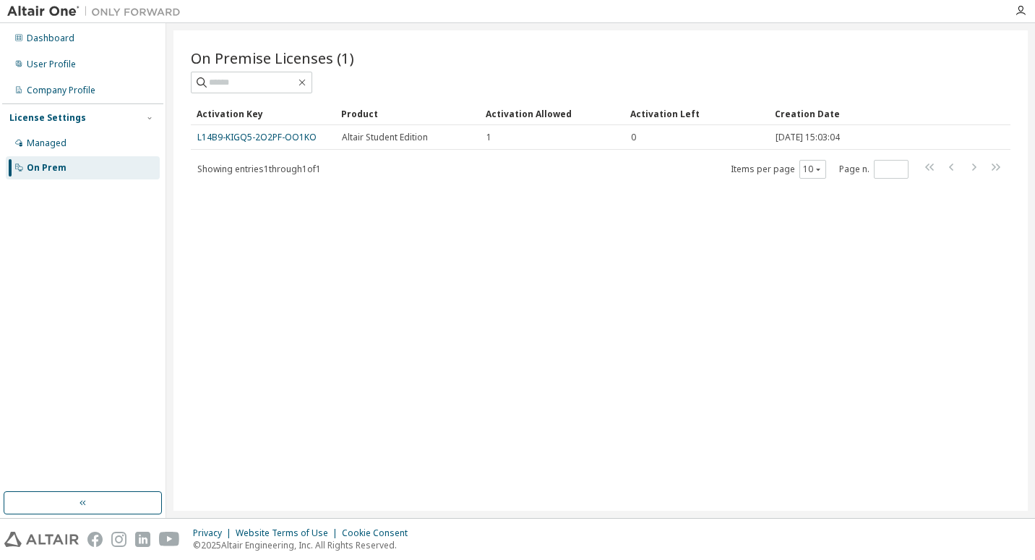
click at [40, 214] on div "Dashboard User Profile Company Profile License Settings Managed On Prem" at bounding box center [82, 257] width 161 height 464
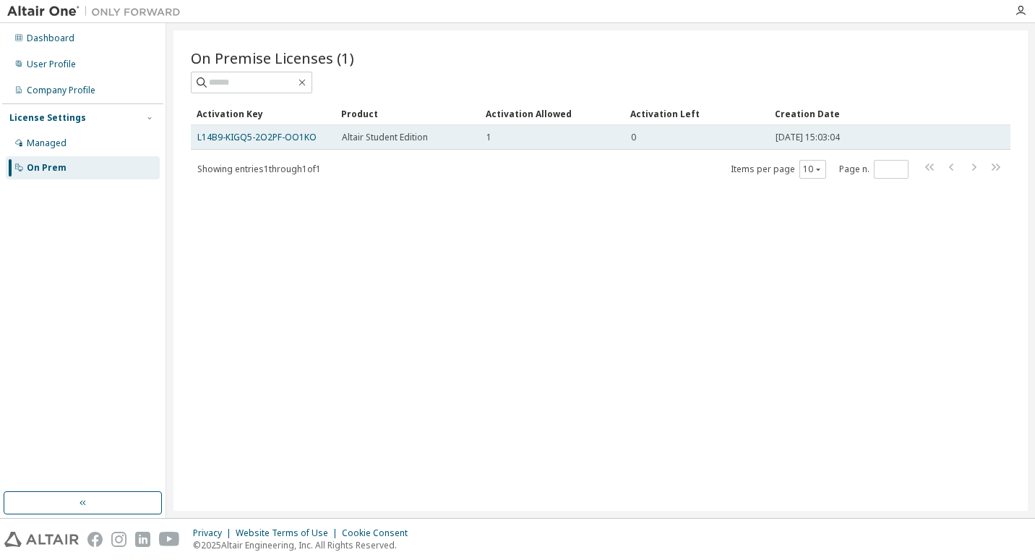
click at [380, 139] on span "Altair Student Edition" at bounding box center [385, 138] width 86 height 12
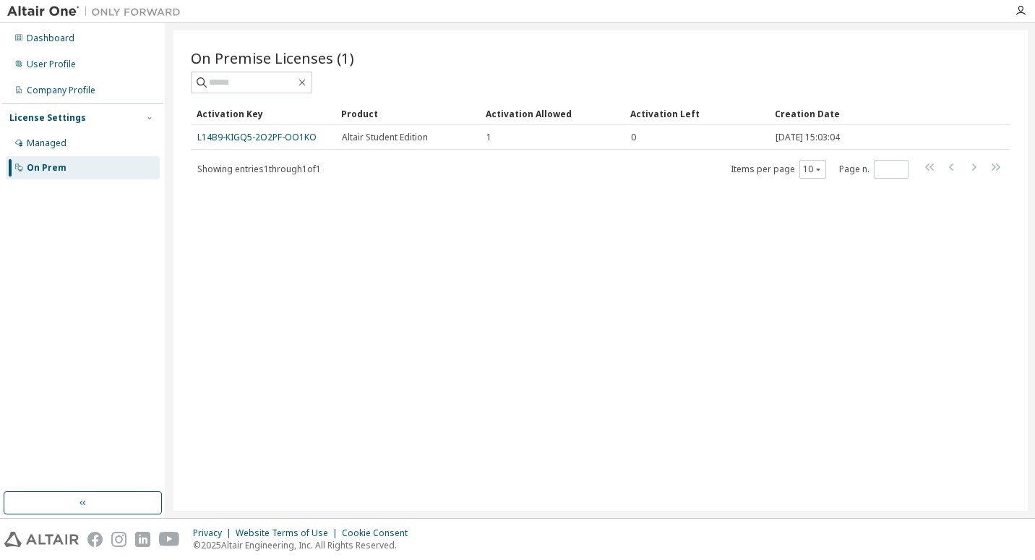
click at [76, 167] on div "On Prem" at bounding box center [83, 167] width 154 height 23
click at [99, 137] on div "Managed" at bounding box center [83, 143] width 154 height 23
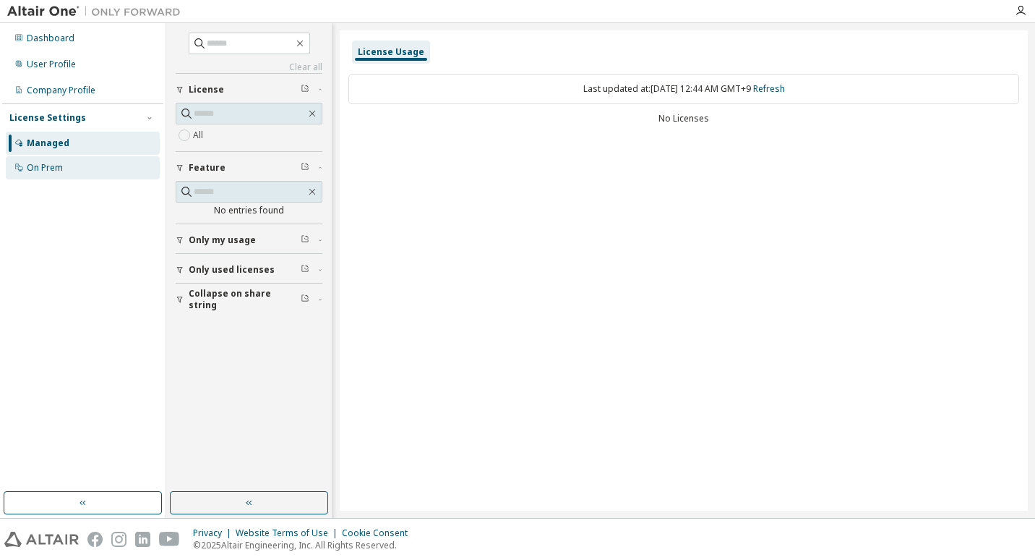
click at [110, 166] on div "On Prem" at bounding box center [83, 167] width 154 height 23
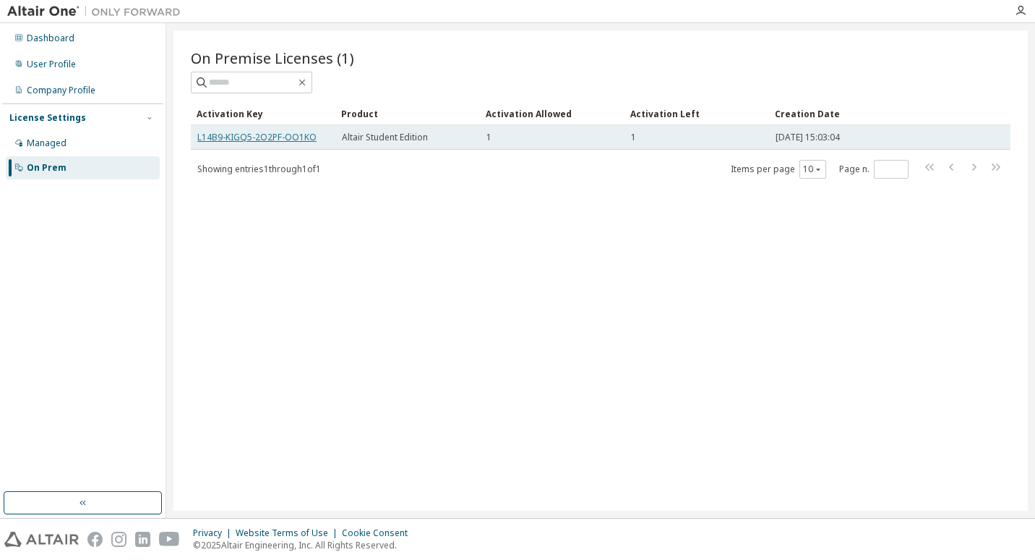
click at [251, 134] on link "L14B9-KIGQ5-2O2PF-OO1KO" at bounding box center [256, 137] width 119 height 12
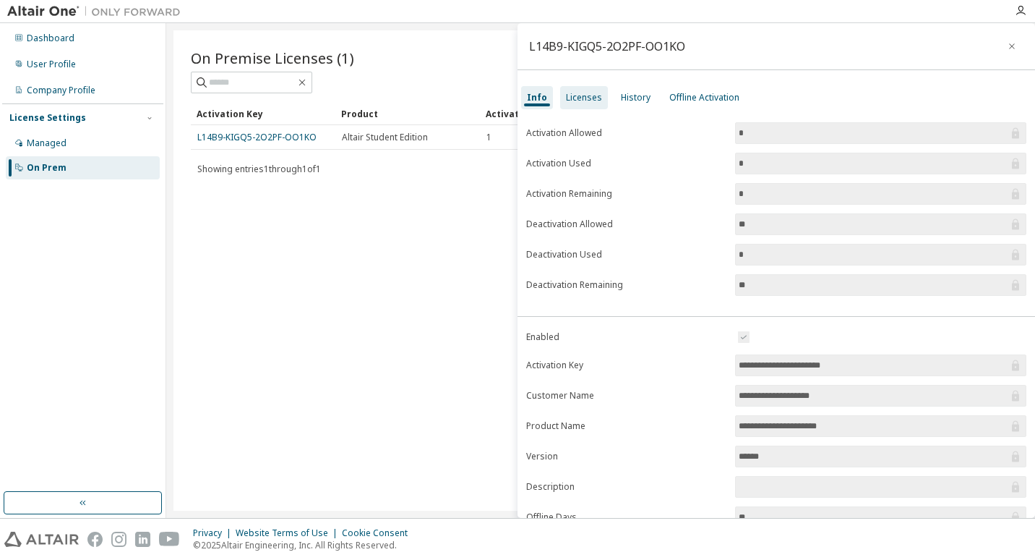
click at [577, 90] on div "Licenses" at bounding box center [584, 97] width 48 height 23
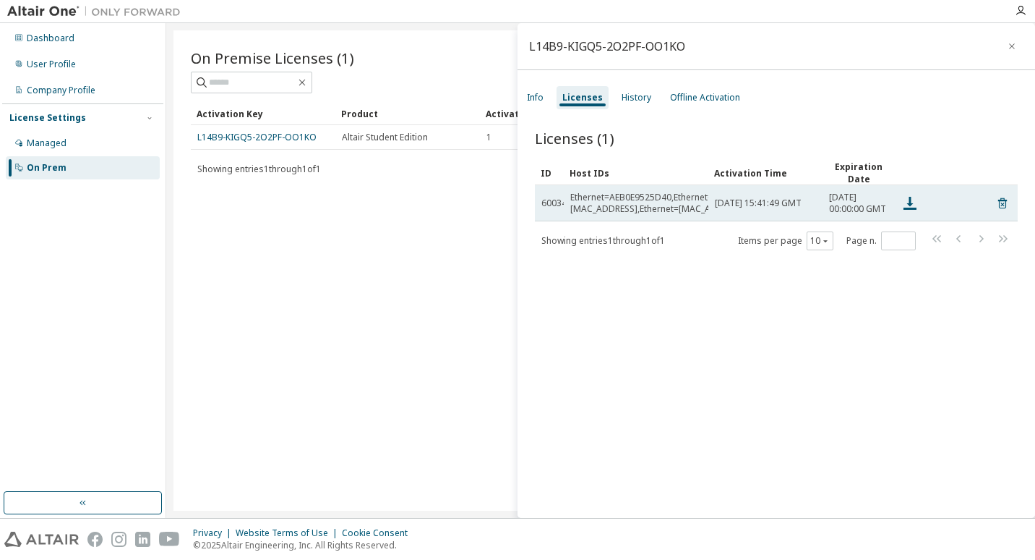
click at [711, 204] on td "[DATE] 15:41:49 GMT" at bounding box center [766, 203] width 114 height 36
click at [555, 209] on span "60034" at bounding box center [554, 203] width 25 height 12
click at [803, 221] on td "[DATE] 15:41:49 GMT" at bounding box center [766, 203] width 114 height 36
click at [906, 210] on icon at bounding box center [910, 203] width 17 height 17
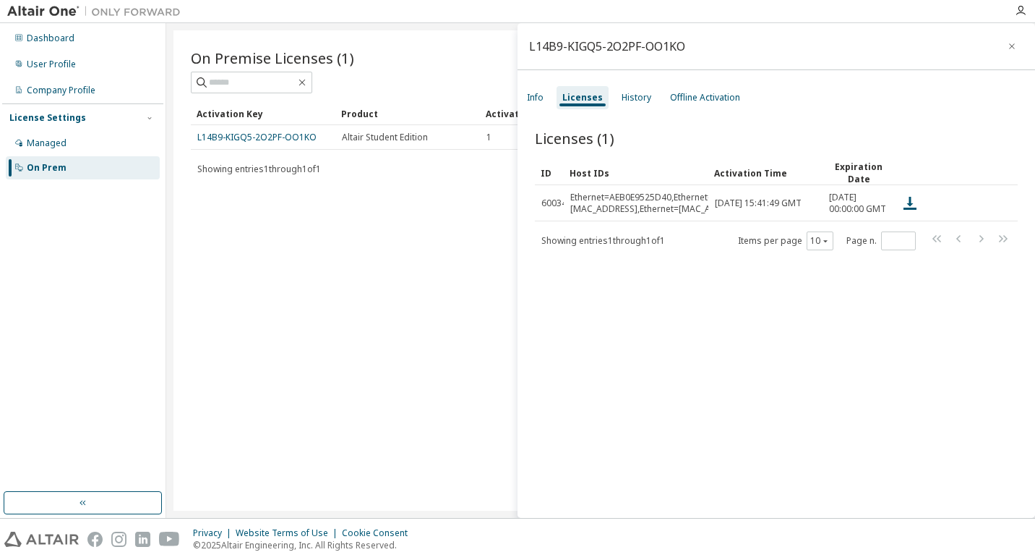
click at [745, 294] on div "Licenses (1) Clear Load Save Save As Field Operator Value Select filter Select …" at bounding box center [777, 325] width 518 height 429
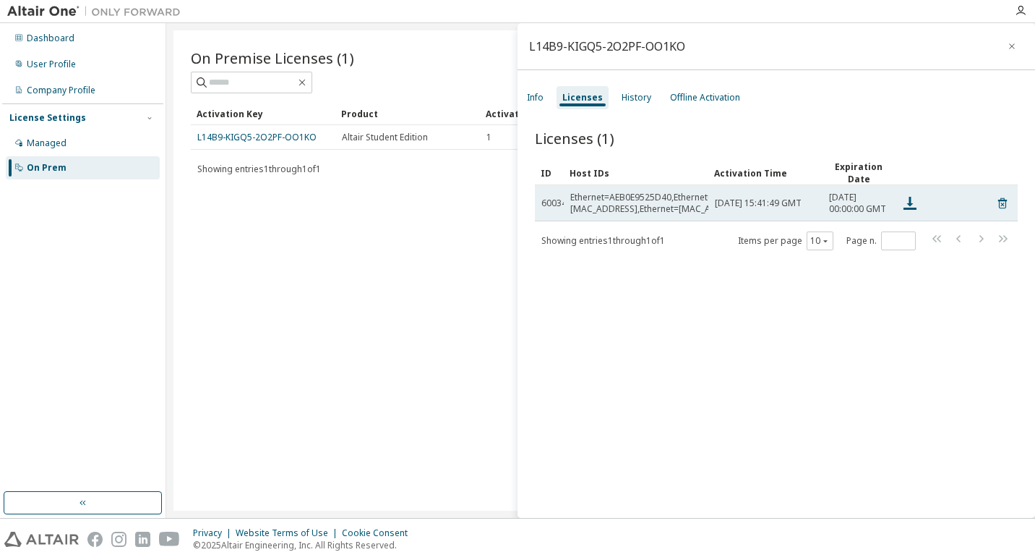
click at [703, 190] on td "Ethernet=AEB0E9525D40,Ethernet=BEB0E9525D40,Ethernet=CEB0E9525D40,Ethernet=[MAC…" at bounding box center [636, 203] width 145 height 36
click at [696, 203] on div "Ethernet=AEB0E9525D40,Ethernet=BEB0E9525D40,Ethernet=CEB0E9525D40,Ethernet=[MAC…" at bounding box center [744, 203] width 349 height 23
click at [596, 211] on div "Ethernet=AEB0E9525D40,Ethernet=BEB0E9525D40,Ethernet=CEB0E9525D40,Ethernet=[MAC…" at bounding box center [744, 203] width 349 height 23
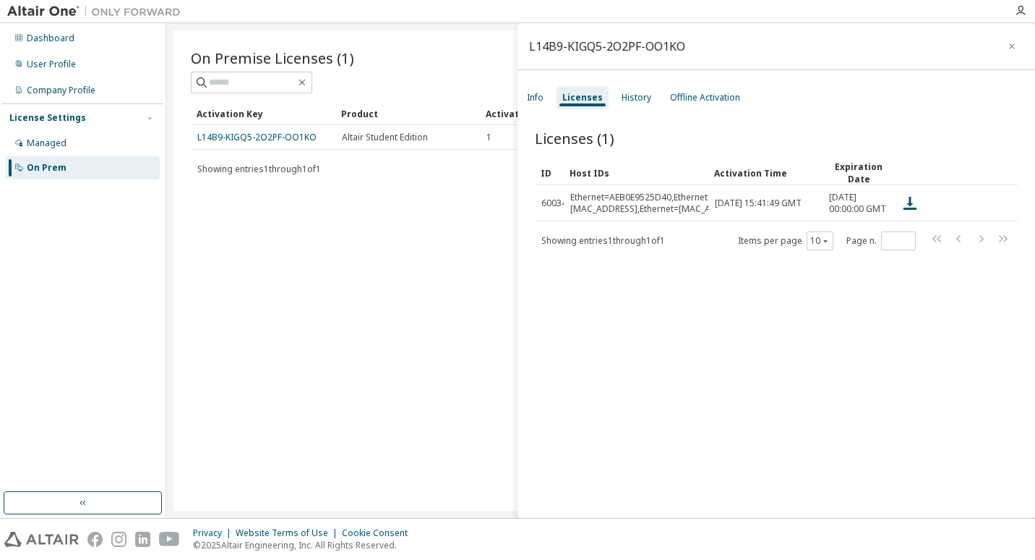
click at [244, 406] on div "On Premise Licenses (1) Clear Load Save Save As Field Operator Value Select fil…" at bounding box center [601, 270] width 855 height 480
click at [388, 150] on div "Activation Key Product Activation Allowed Activation Left Creation Date L14B9-K…" at bounding box center [601, 140] width 820 height 77
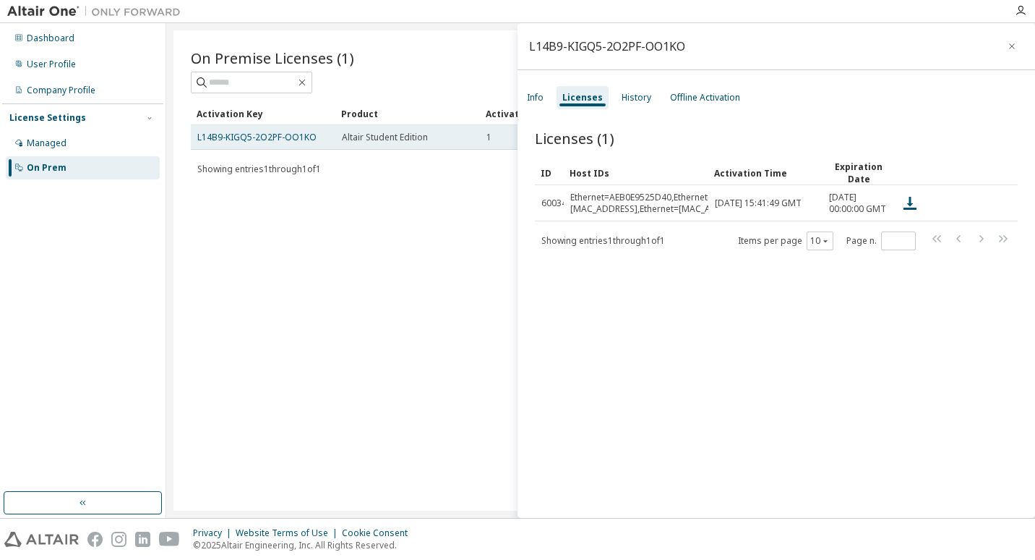
click at [343, 136] on span "Altair Student Edition" at bounding box center [385, 138] width 86 height 12
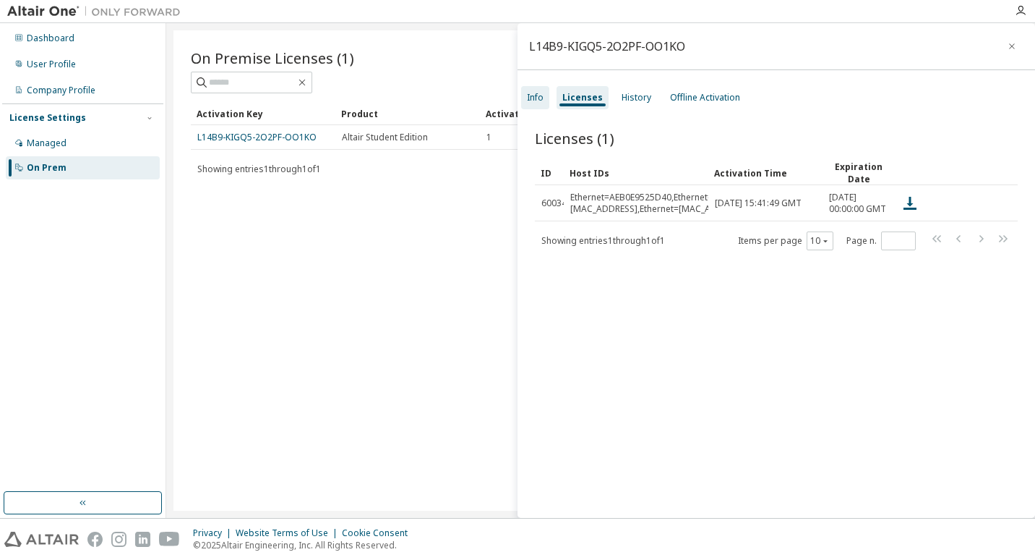
click at [538, 96] on div "Info" at bounding box center [535, 98] width 17 height 12
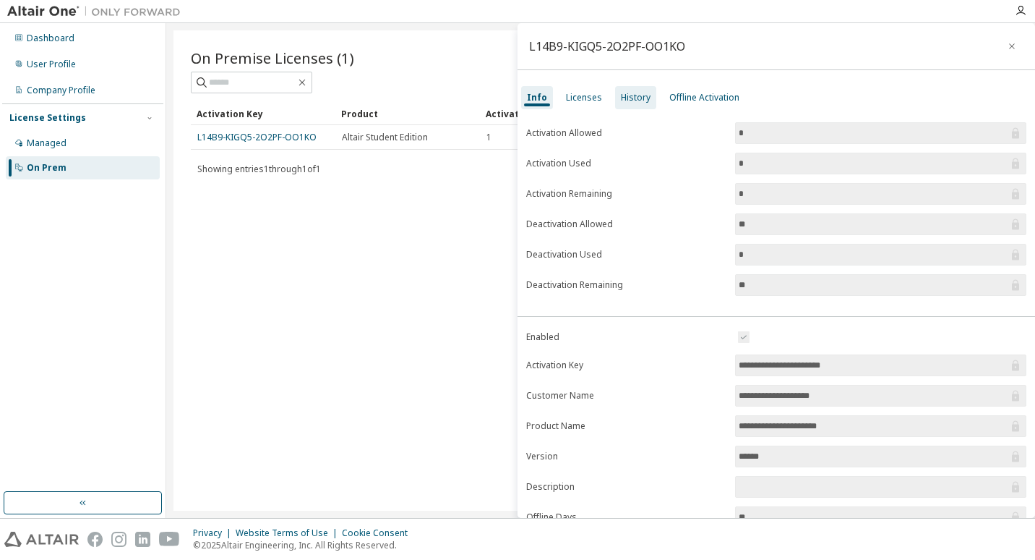
click at [637, 98] on div "History" at bounding box center [636, 98] width 30 height 12
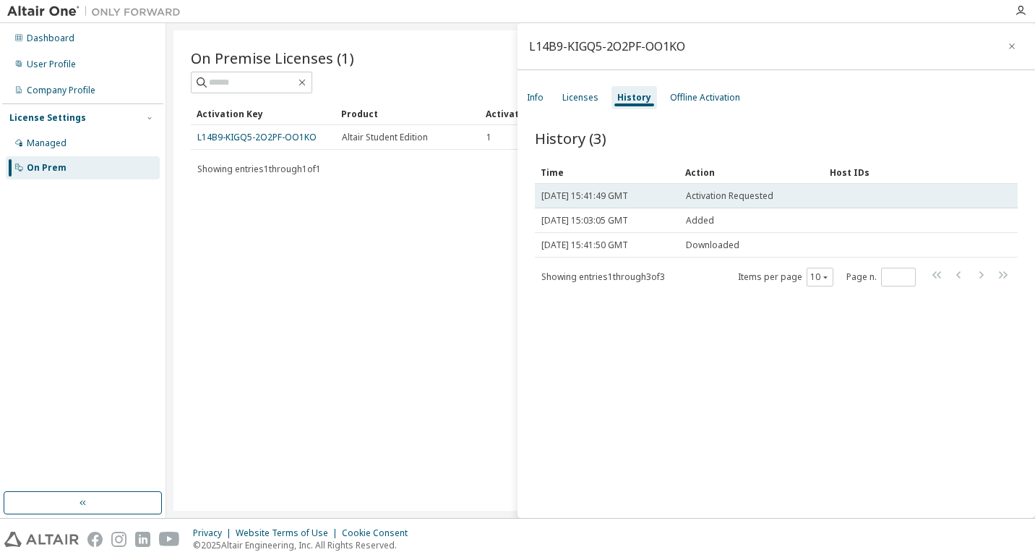
click at [738, 195] on span "Activation Requested" at bounding box center [729, 196] width 87 height 12
click at [770, 192] on span "Activation Requested" at bounding box center [729, 196] width 87 height 12
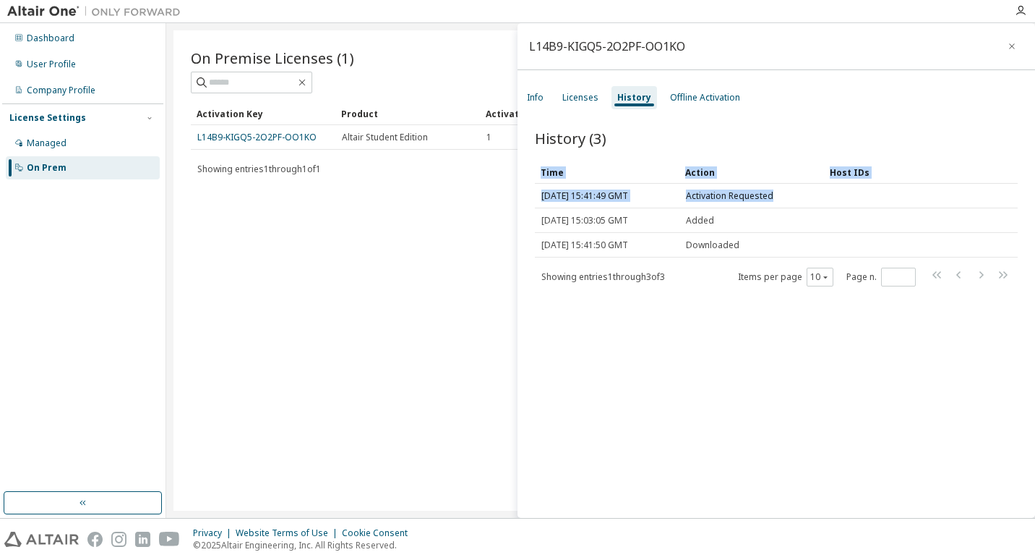
drag, startPoint x: 770, startPoint y: 192, endPoint x: 518, endPoint y: 184, distance: 251.8
click at [518, 184] on div "History (3) Clear Load Save Save As Field Operator Value Select filter Select o…" at bounding box center [777, 325] width 518 height 429
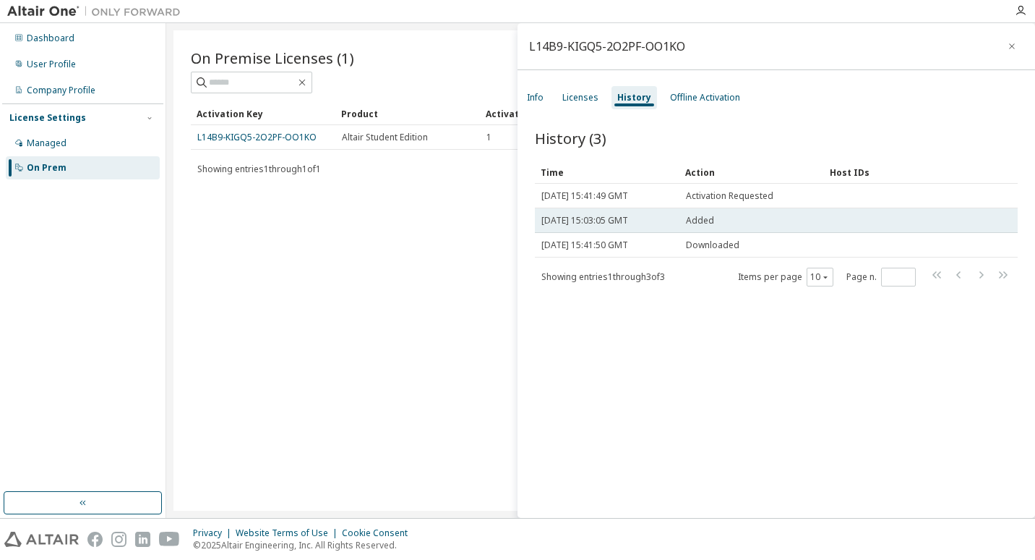
click at [713, 211] on td "Added" at bounding box center [752, 220] width 145 height 25
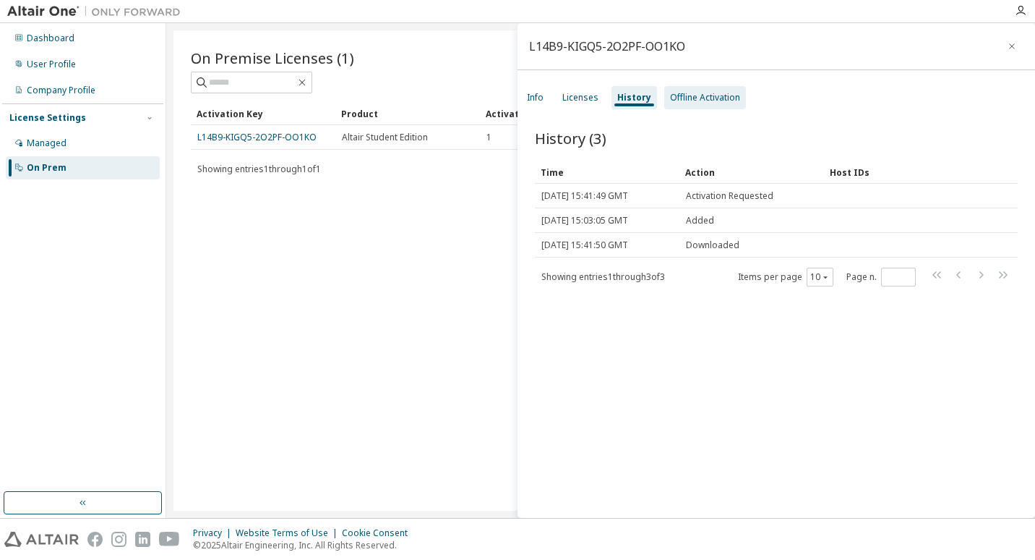
click at [698, 101] on div "Offline Activation" at bounding box center [705, 98] width 70 height 12
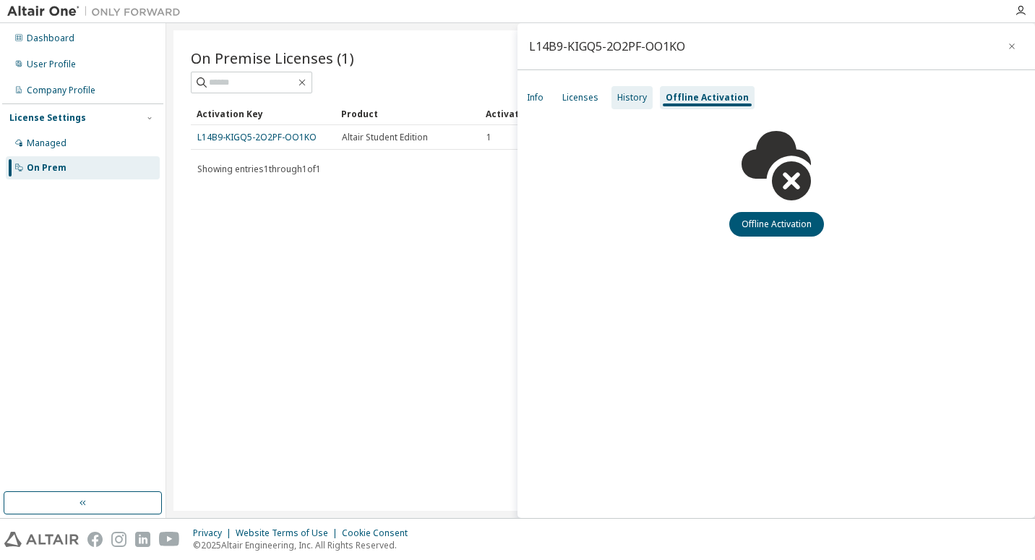
click at [644, 94] on div "History" at bounding box center [632, 98] width 30 height 12
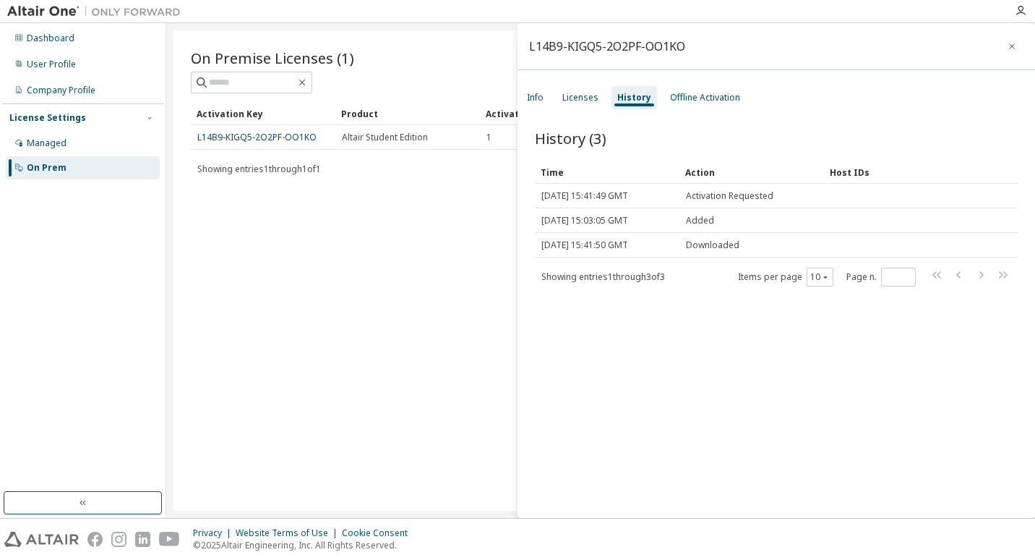
click at [1001, 45] on button "button" at bounding box center [1012, 46] width 23 height 23
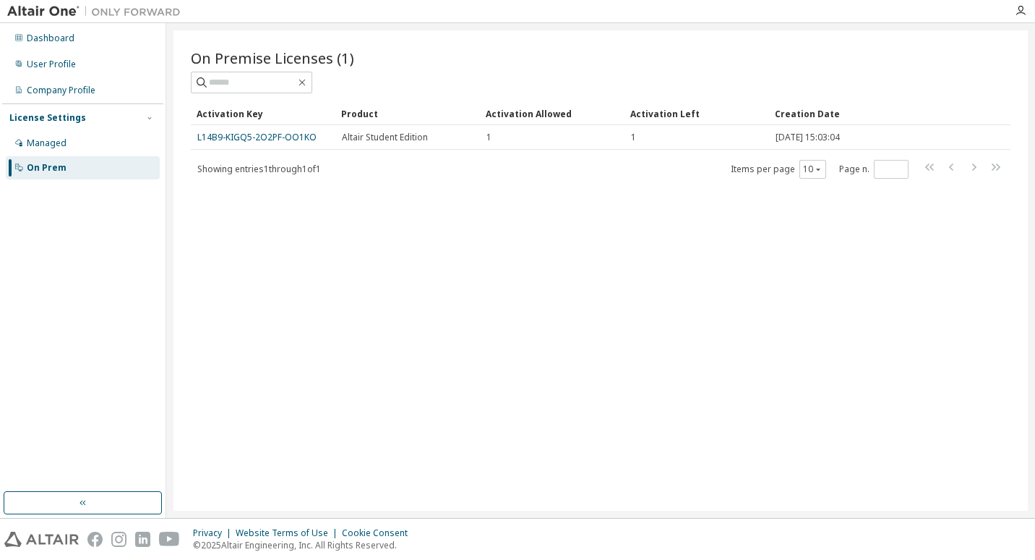
click at [996, 308] on div "On Premise Licenses (1) Clear Load Save Save As Field Operator Value Select fil…" at bounding box center [601, 270] width 855 height 480
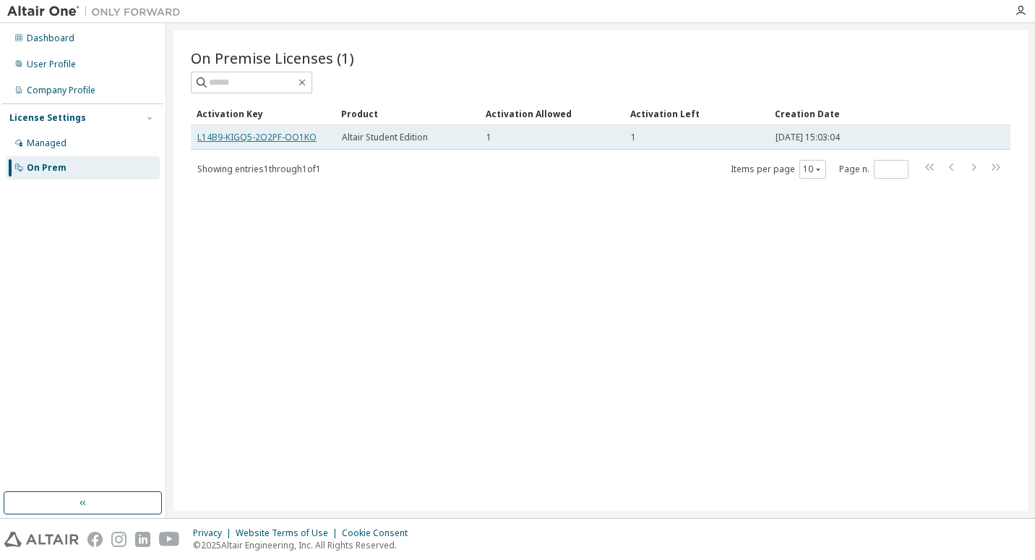
click at [249, 140] on link "L14B9-KIGQ5-2O2PF-OO1KO" at bounding box center [256, 137] width 119 height 12
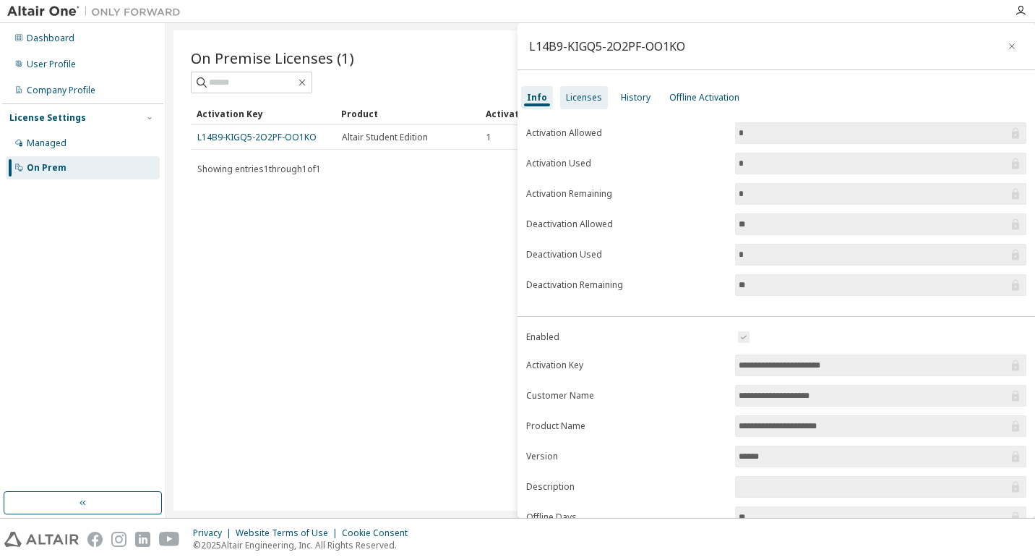
click at [578, 93] on div "Licenses" at bounding box center [584, 98] width 36 height 12
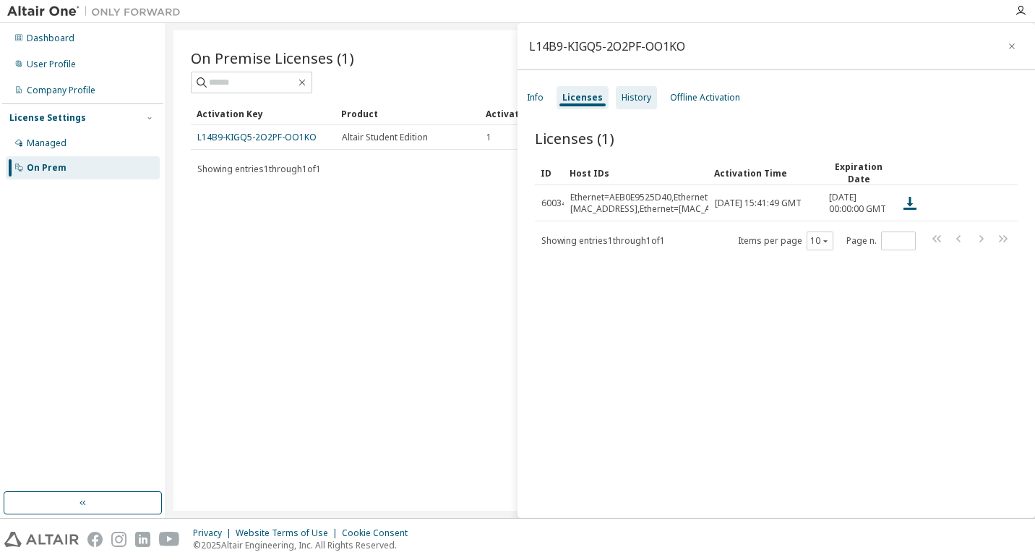
click at [641, 101] on div "History" at bounding box center [637, 98] width 30 height 12
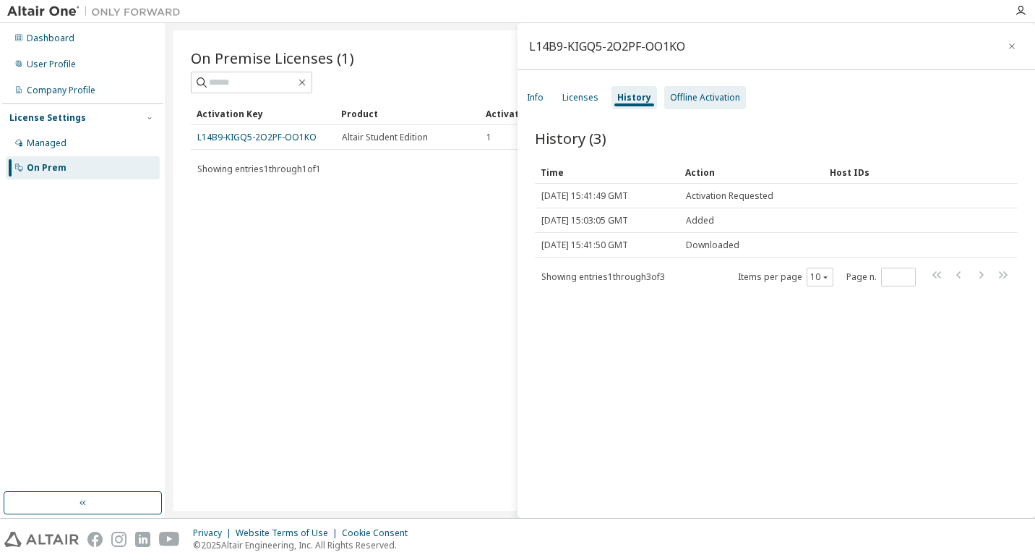
click at [683, 107] on div "Offline Activation" at bounding box center [705, 97] width 82 height 23
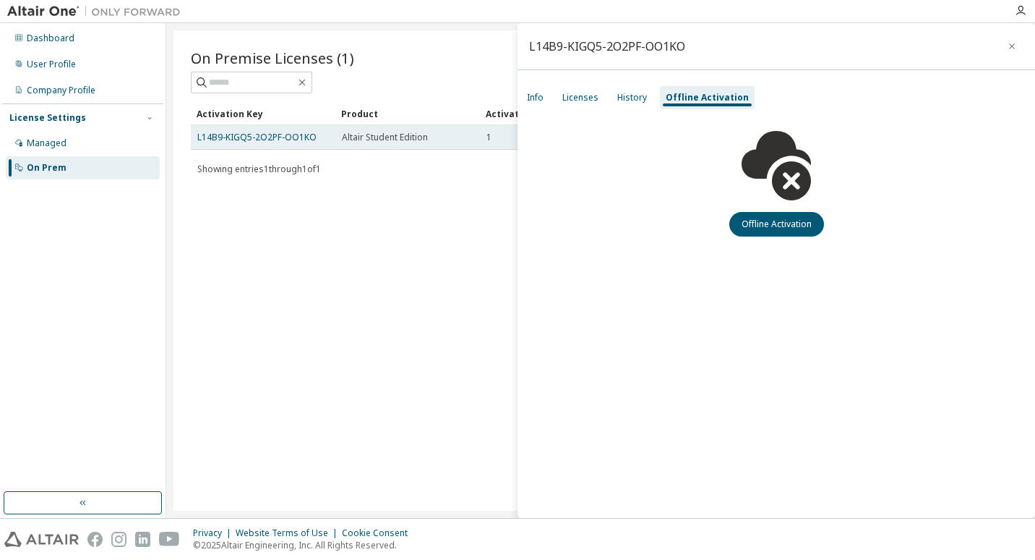
click at [390, 133] on span "Altair Student Edition" at bounding box center [385, 138] width 86 height 12
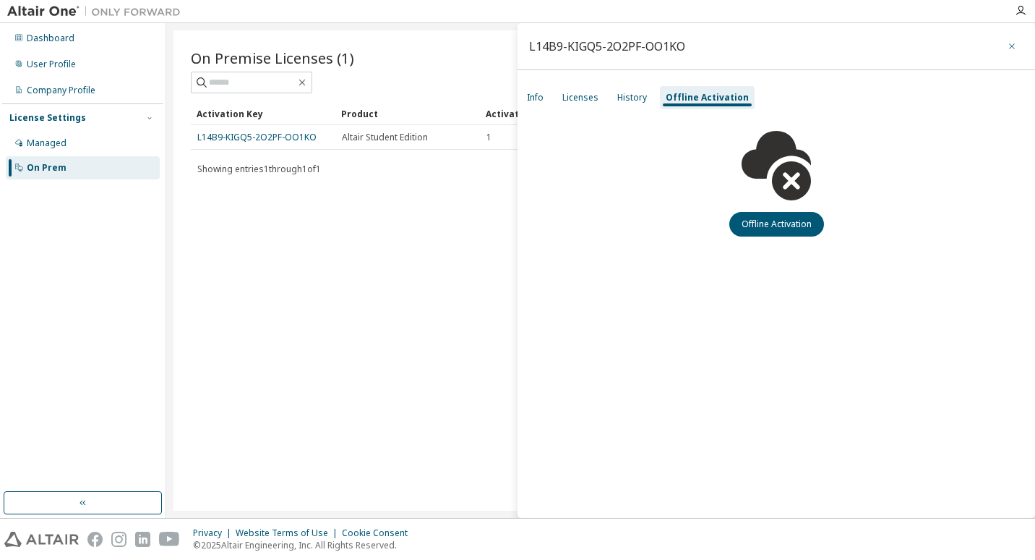
click at [1014, 51] on icon "button" at bounding box center [1012, 46] width 10 height 12
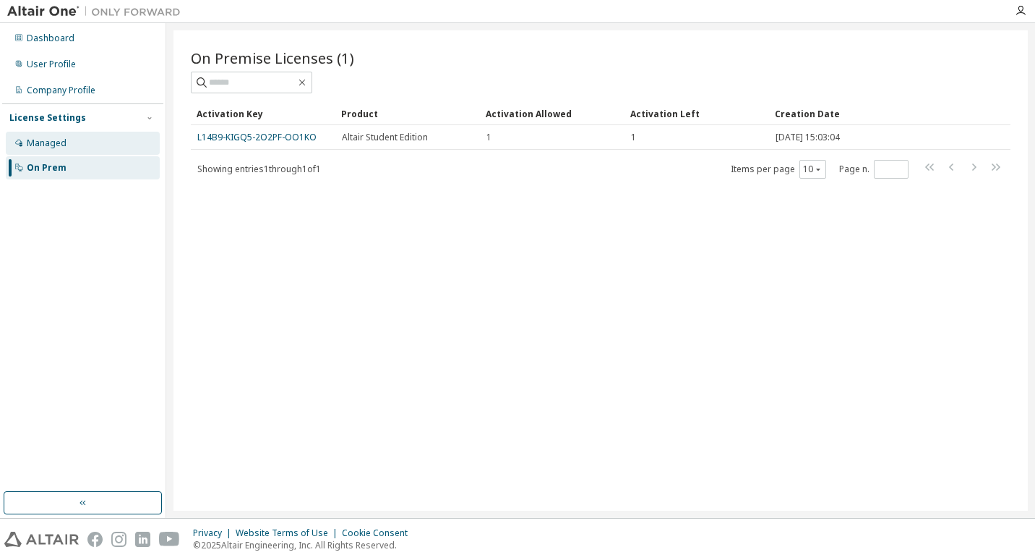
click at [98, 146] on div "Managed" at bounding box center [83, 143] width 154 height 23
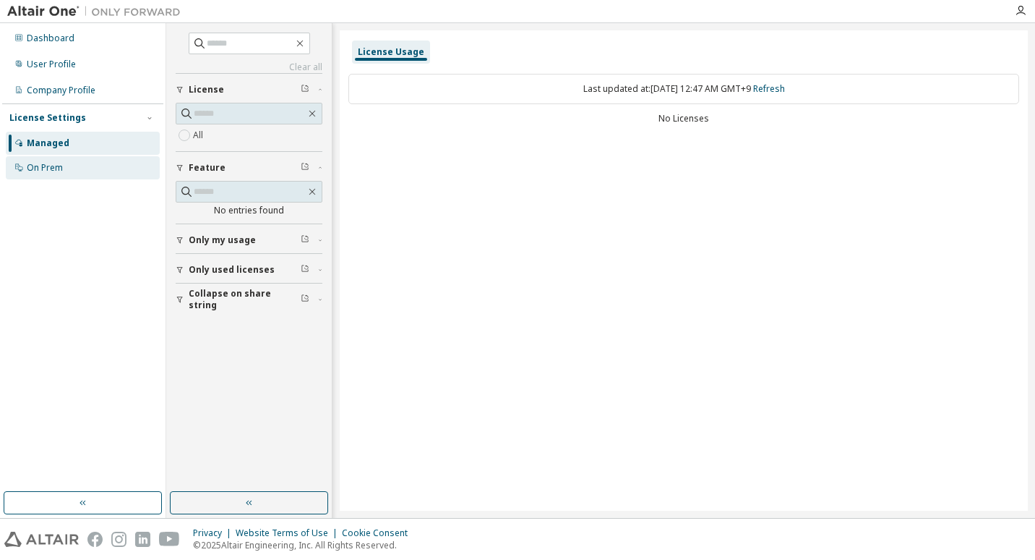
click at [94, 166] on div "On Prem" at bounding box center [83, 167] width 154 height 23
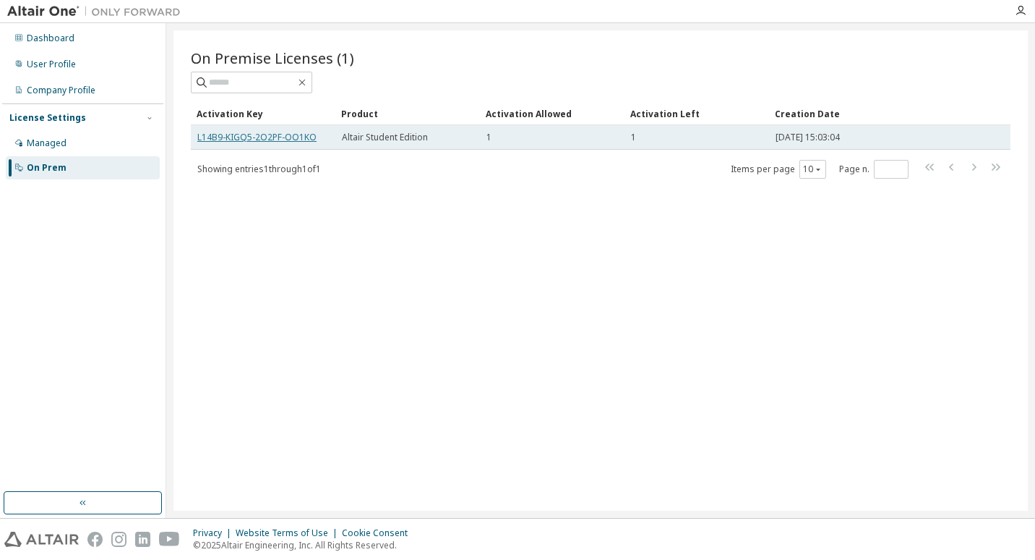
click at [275, 140] on link "L14B9-KIGQ5-2O2PF-OO1KO" at bounding box center [256, 137] width 119 height 12
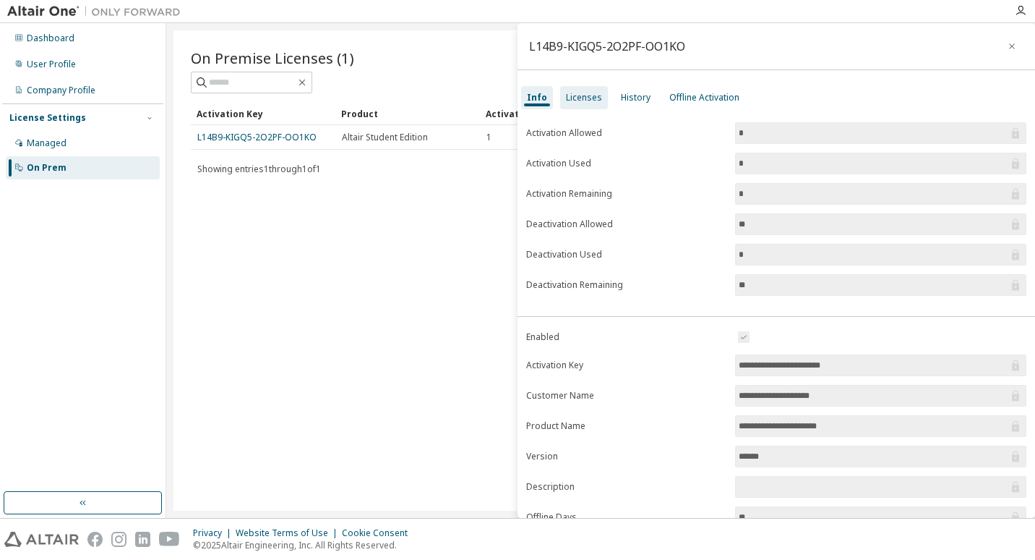
click at [581, 90] on div "Licenses" at bounding box center [584, 97] width 48 height 23
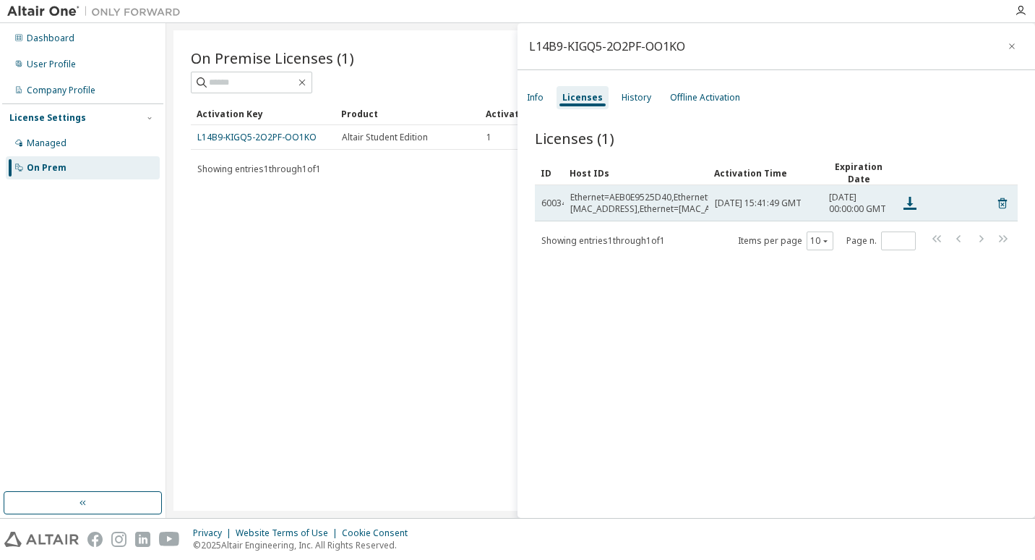
click at [671, 208] on div "Ethernet=AEB0E9525D40,Ethernet=BEB0E9525D40,Ethernet=CEB0E9525D40,Ethernet=[MAC…" at bounding box center [744, 203] width 349 height 23
drag, startPoint x: 671, startPoint y: 208, endPoint x: 621, endPoint y: 214, distance: 50.3
click at [621, 214] on td "Ethernet=AEB0E9525D40,Ethernet=BEB0E9525D40,Ethernet=CEB0E9525D40,Ethernet=[MAC…" at bounding box center [636, 203] width 145 height 36
click at [905, 211] on icon at bounding box center [910, 203] width 17 height 17
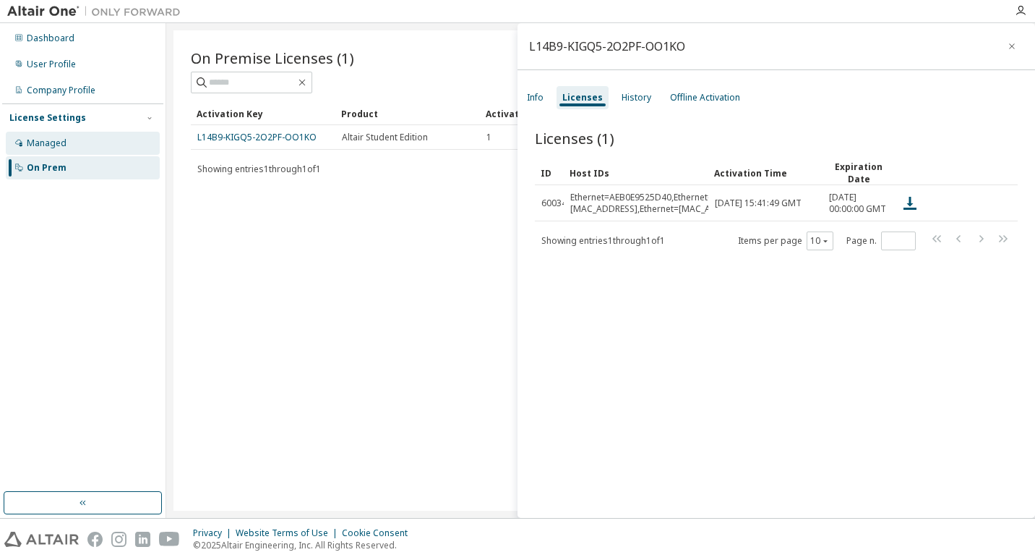
click at [131, 132] on div "Managed" at bounding box center [83, 143] width 154 height 23
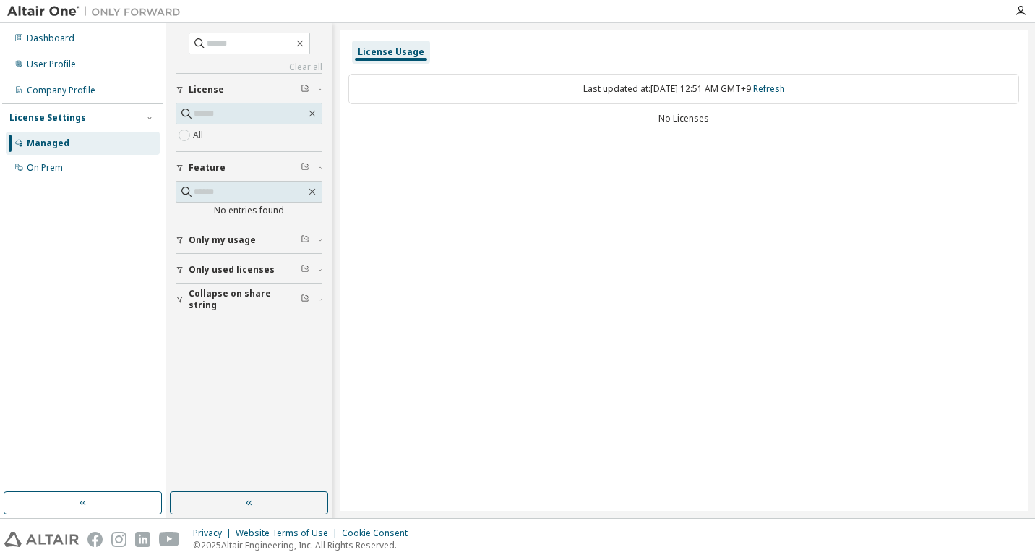
click at [223, 135] on div "All" at bounding box center [249, 135] width 147 height 17
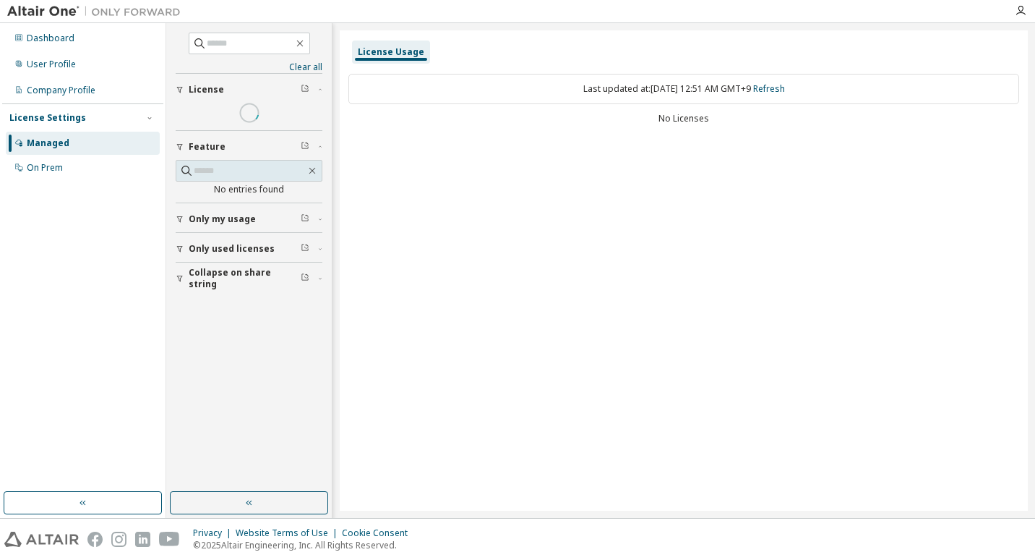
click at [183, 139] on div "Collapse on share string Only used licenses Only my usage Feature No entries fo…" at bounding box center [249, 182] width 147 height 218
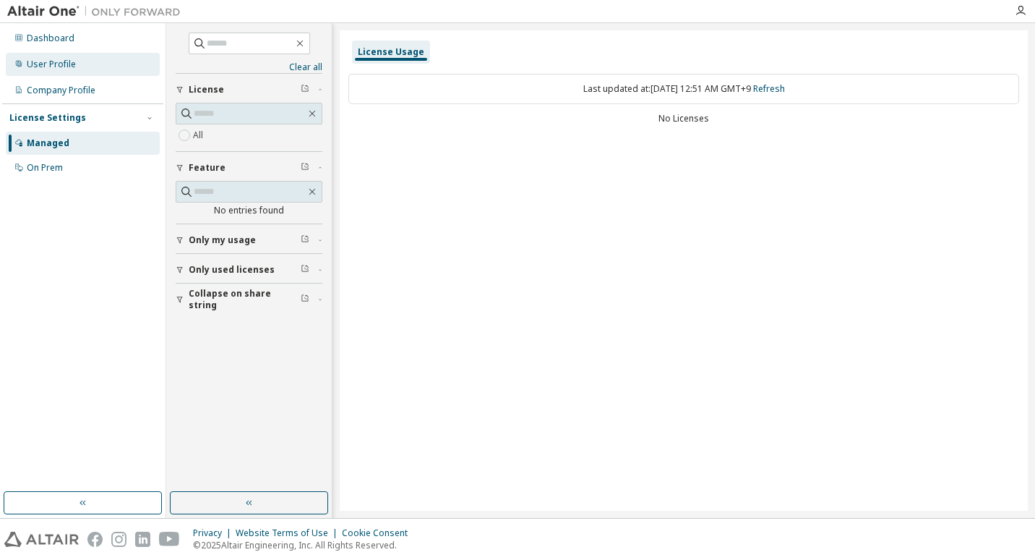
click at [93, 66] on div "User Profile" at bounding box center [83, 64] width 154 height 23
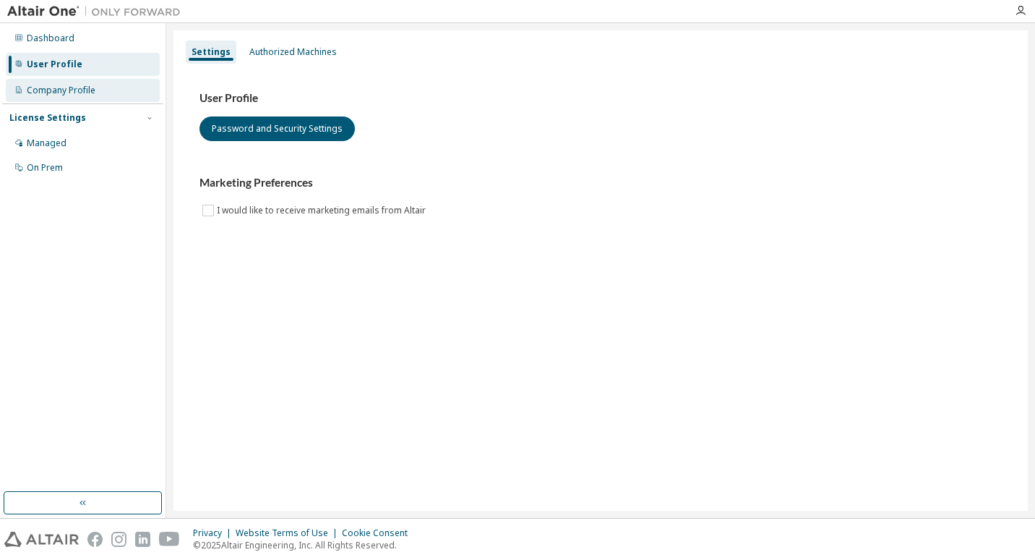
click at [134, 85] on div "Company Profile" at bounding box center [83, 90] width 154 height 23
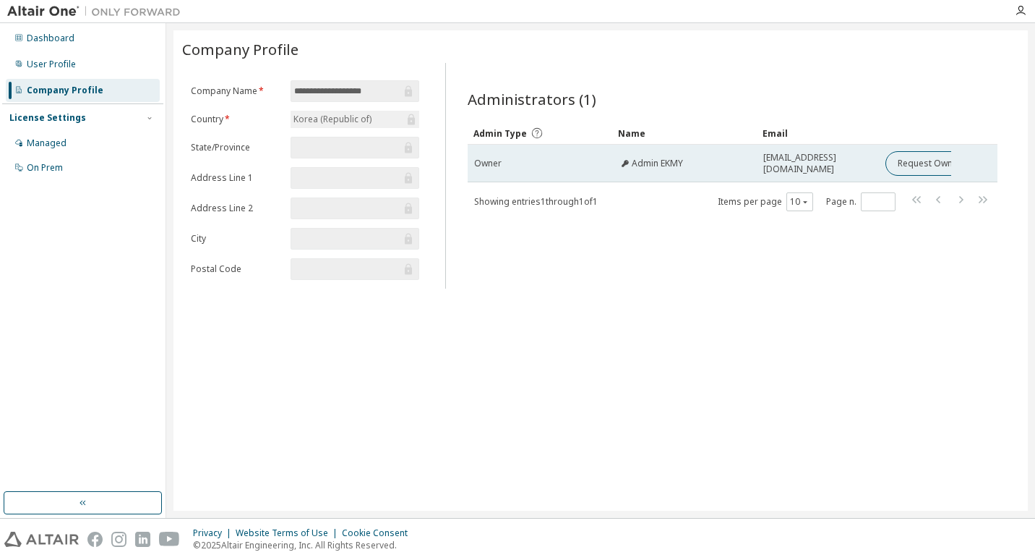
click at [788, 170] on td "[EMAIL_ADDRESS][DOMAIN_NAME]" at bounding box center [818, 164] width 122 height 38
drag, startPoint x: 788, startPoint y: 170, endPoint x: 708, endPoint y: 163, distance: 80.6
click at [708, 163] on div "Admin EKMY" at bounding box center [685, 164] width 132 height 12
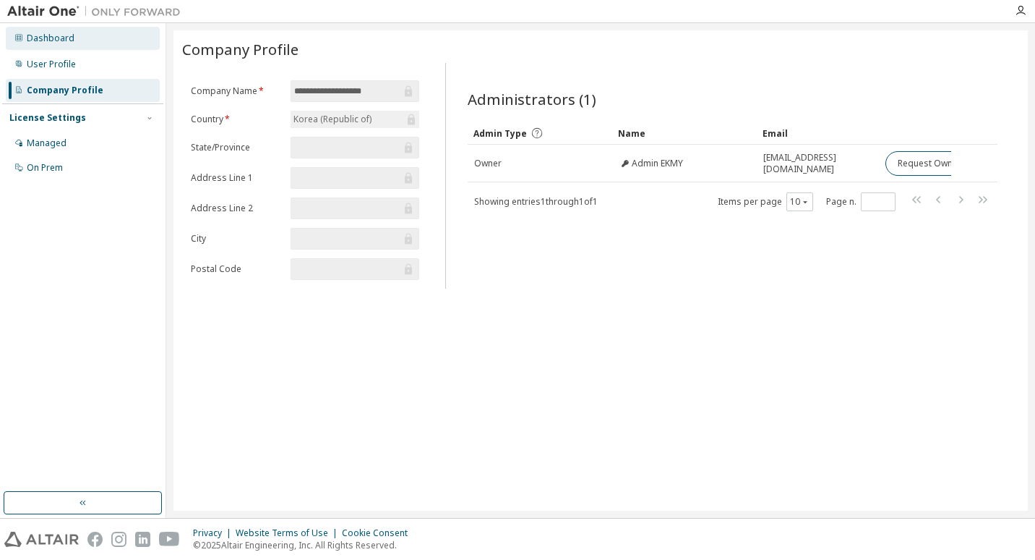
click at [41, 38] on div "Dashboard" at bounding box center [51, 39] width 48 height 12
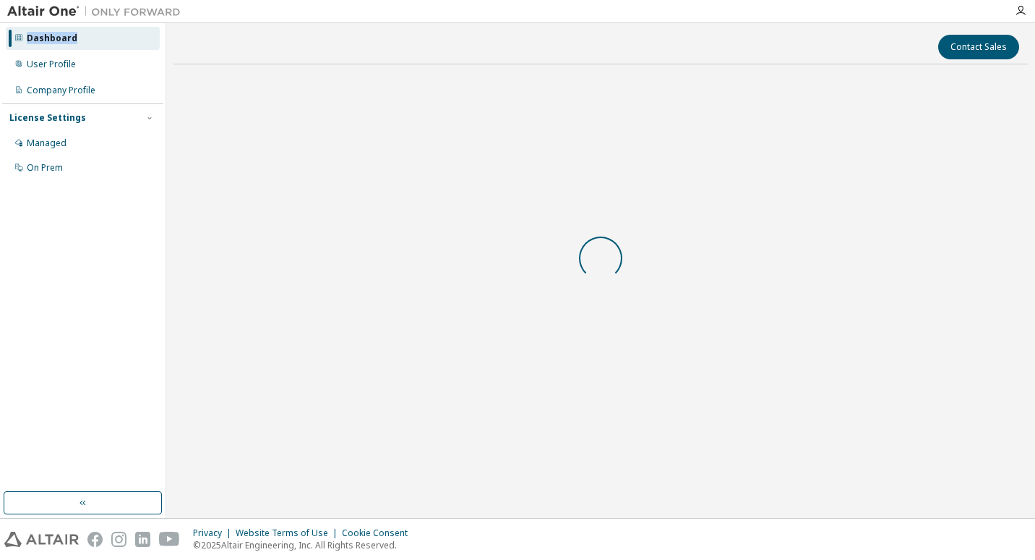
click at [41, 38] on div "Dashboard" at bounding box center [52, 39] width 51 height 12
click at [311, 221] on div "Start a free trial in the Altair Marketplace" at bounding box center [601, 258] width 855 height 364
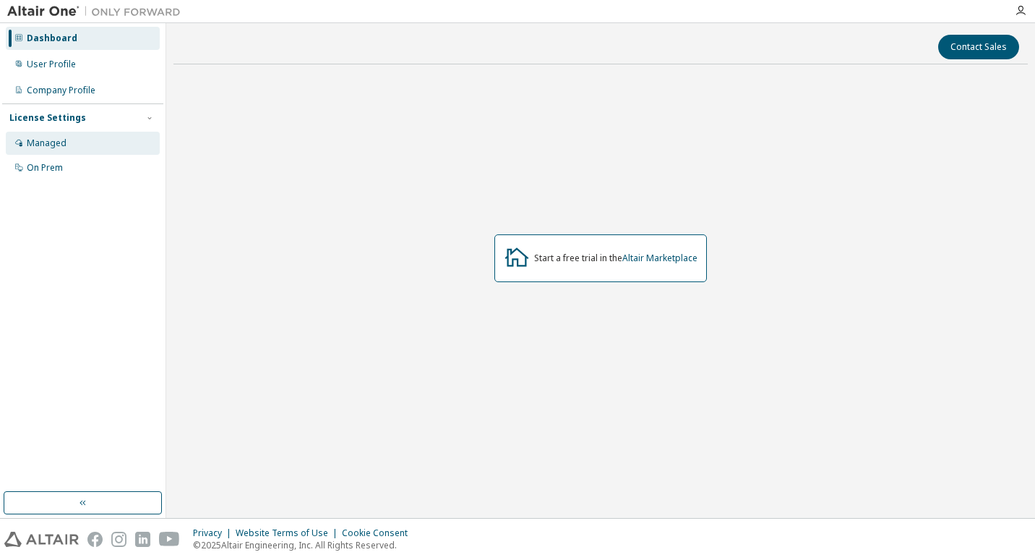
click at [38, 137] on div "Managed" at bounding box center [83, 143] width 154 height 23
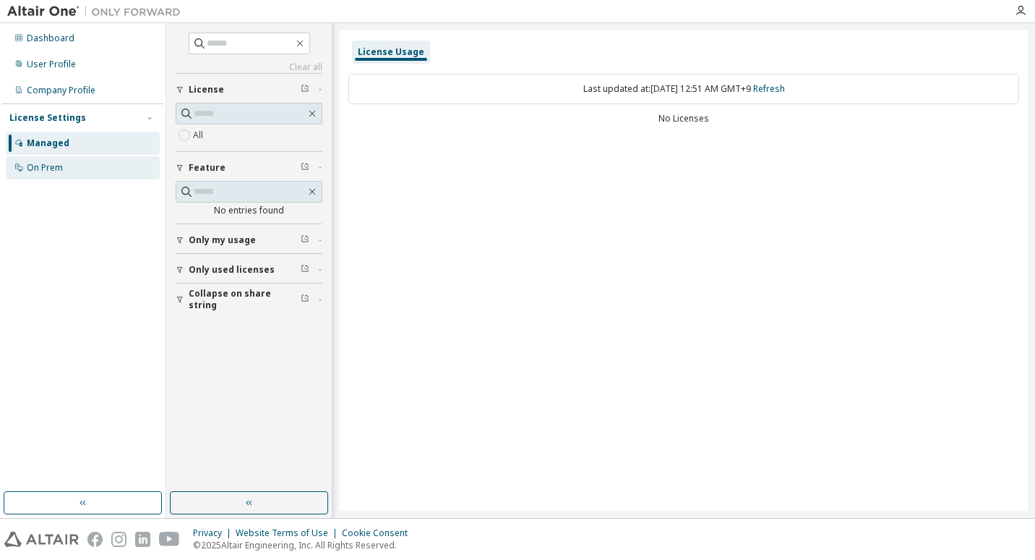
click at [66, 158] on div "On Prem" at bounding box center [83, 167] width 154 height 23
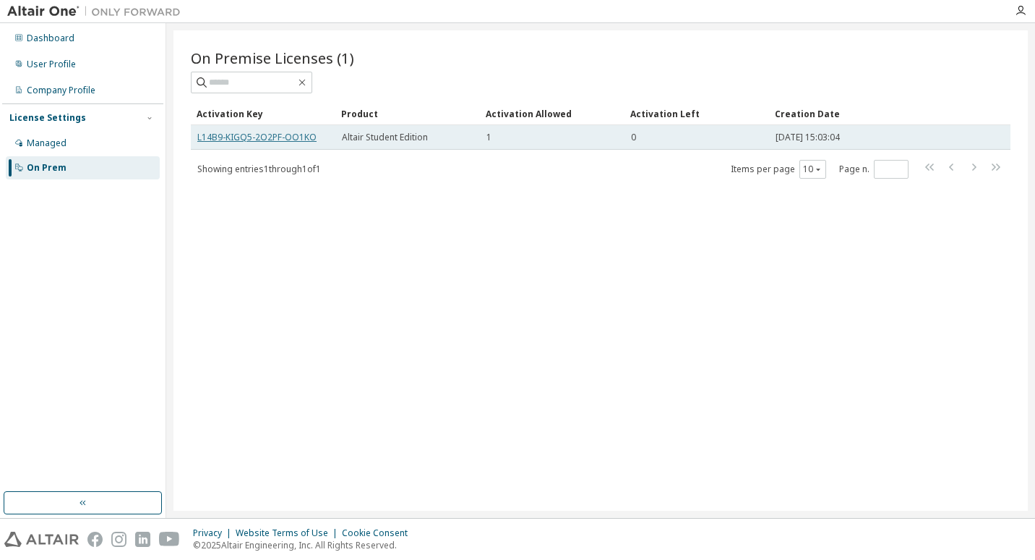
click at [305, 134] on link "L14B9-KIGQ5-2O2PF-OO1KO" at bounding box center [256, 137] width 119 height 12
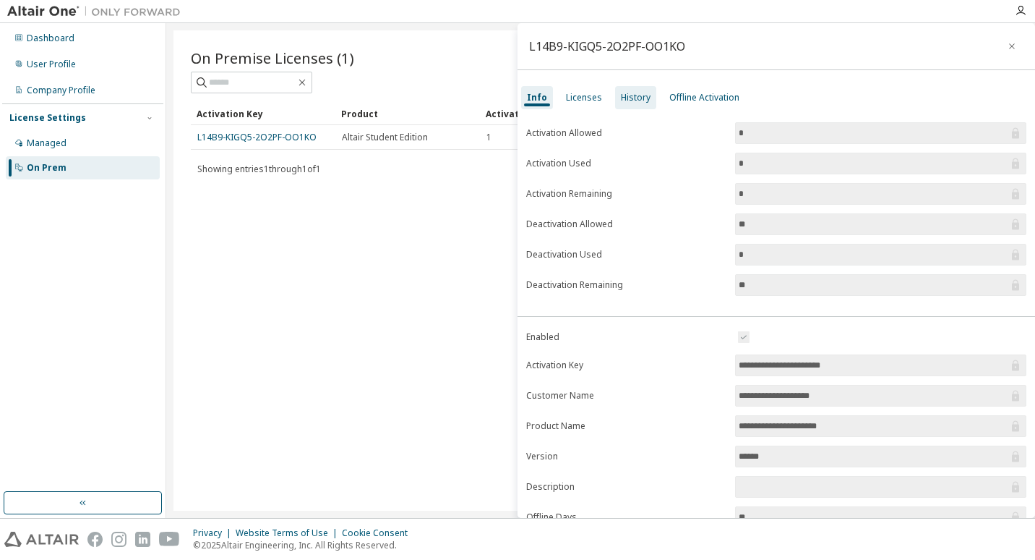
click at [638, 99] on div "History" at bounding box center [636, 98] width 30 height 12
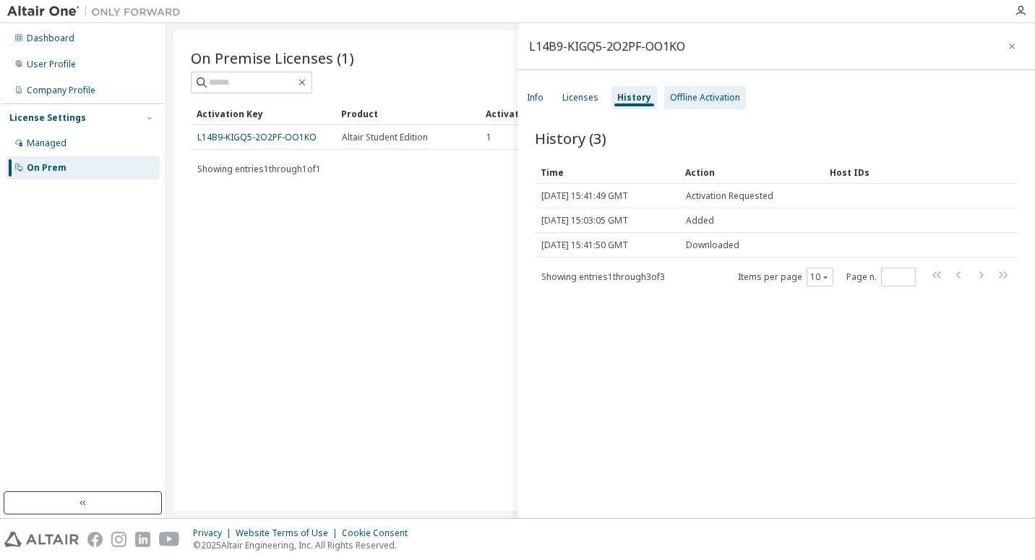
click at [698, 90] on div "Offline Activation" at bounding box center [705, 97] width 82 height 23
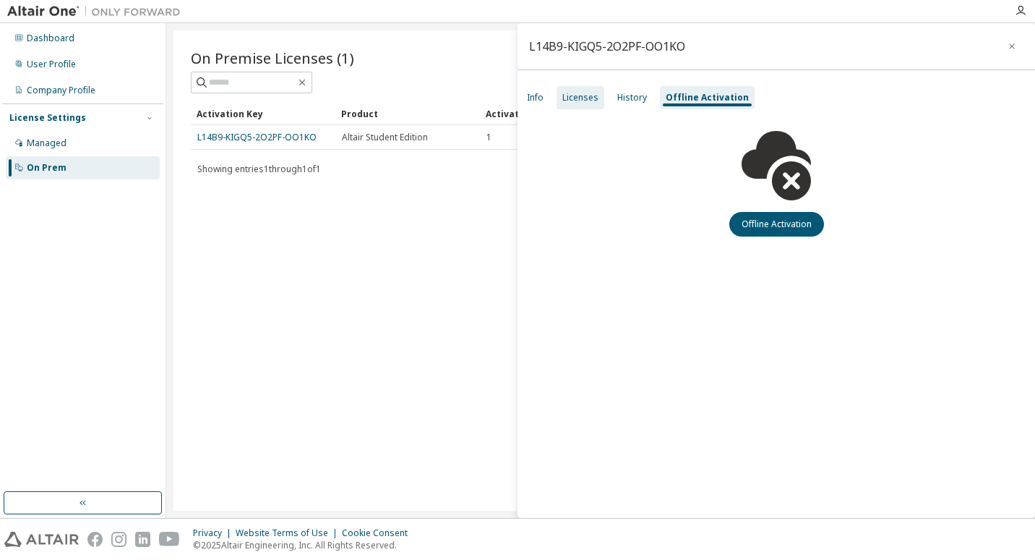
click at [594, 90] on div "Licenses" at bounding box center [581, 97] width 48 height 23
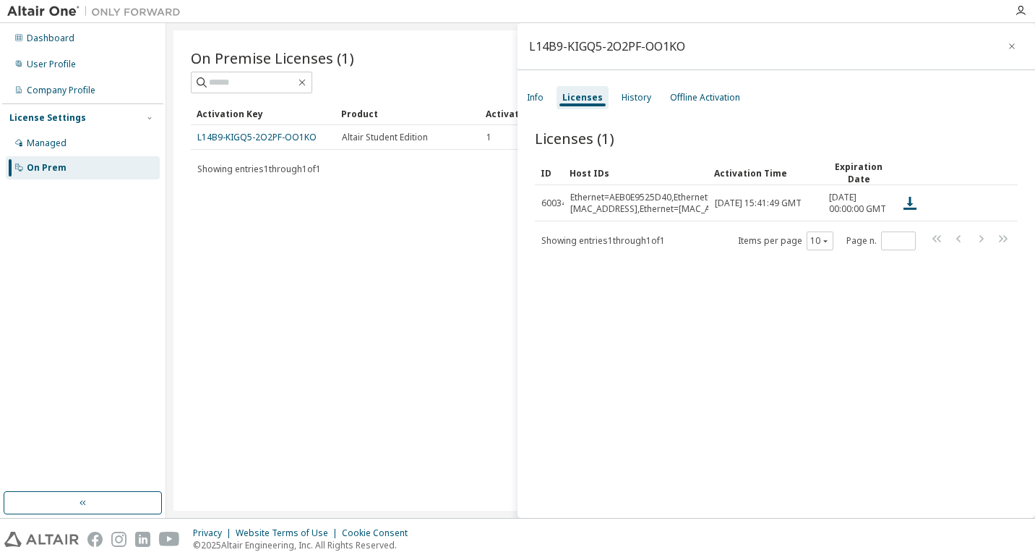
scroll to position [22, 0]
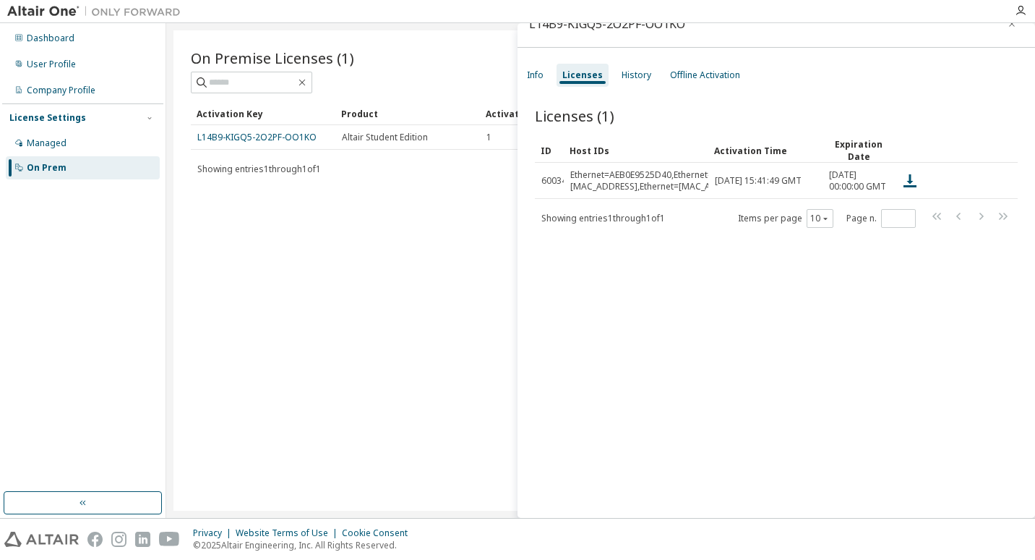
click at [682, 342] on div "Licenses (1) Clear Load Save Save As Field Operator Value Select filter Select …" at bounding box center [777, 302] width 518 height 429
